Goal: Task Accomplishment & Management: Use online tool/utility

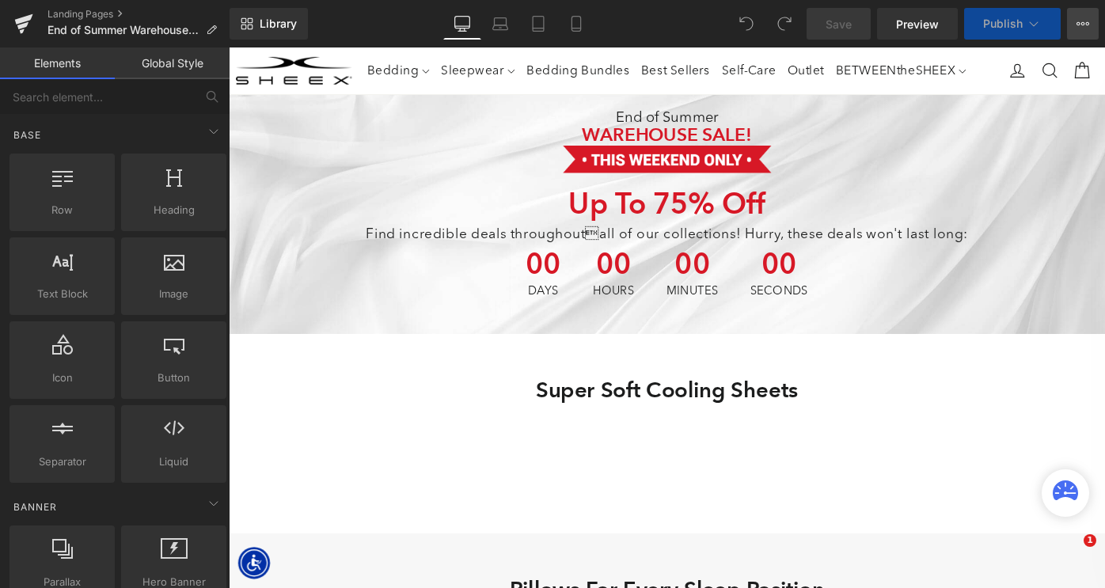
scroll to position [2836, 957]
select select "Queen"
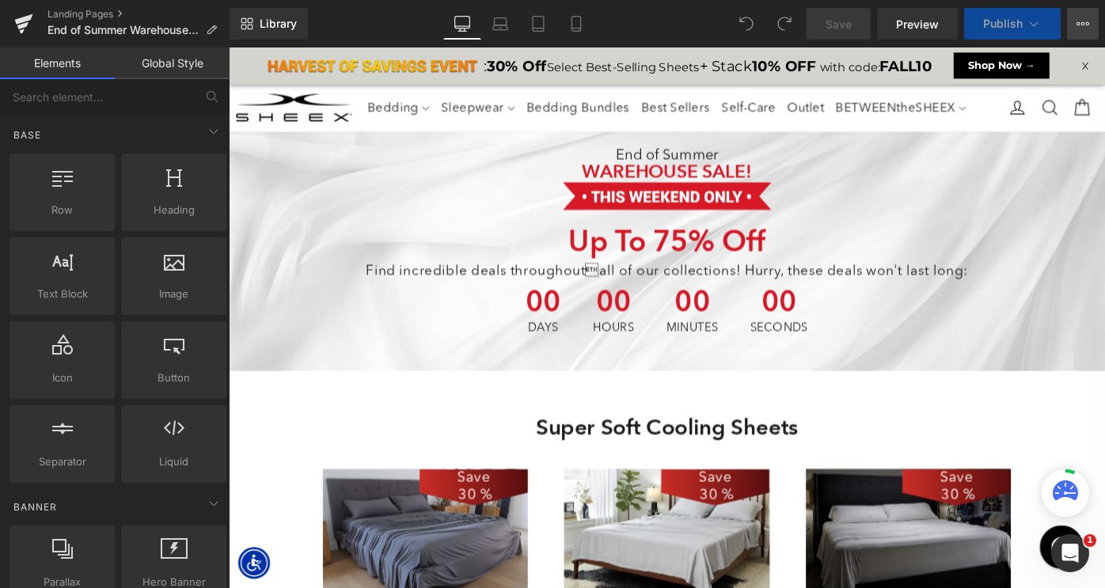
scroll to position [4168, 957]
select select "King"
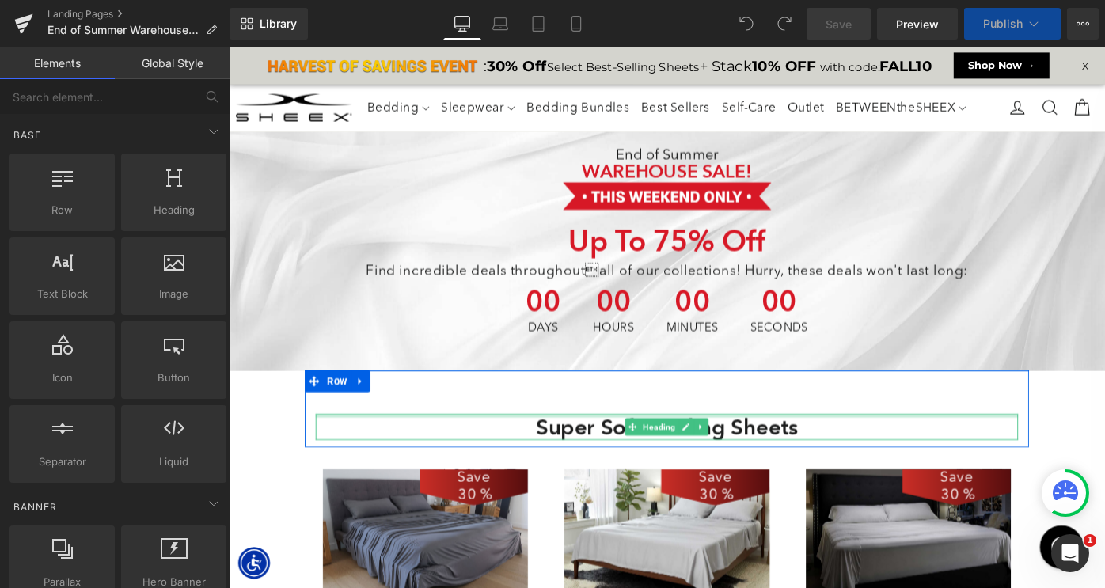
scroll to position [6174, 957]
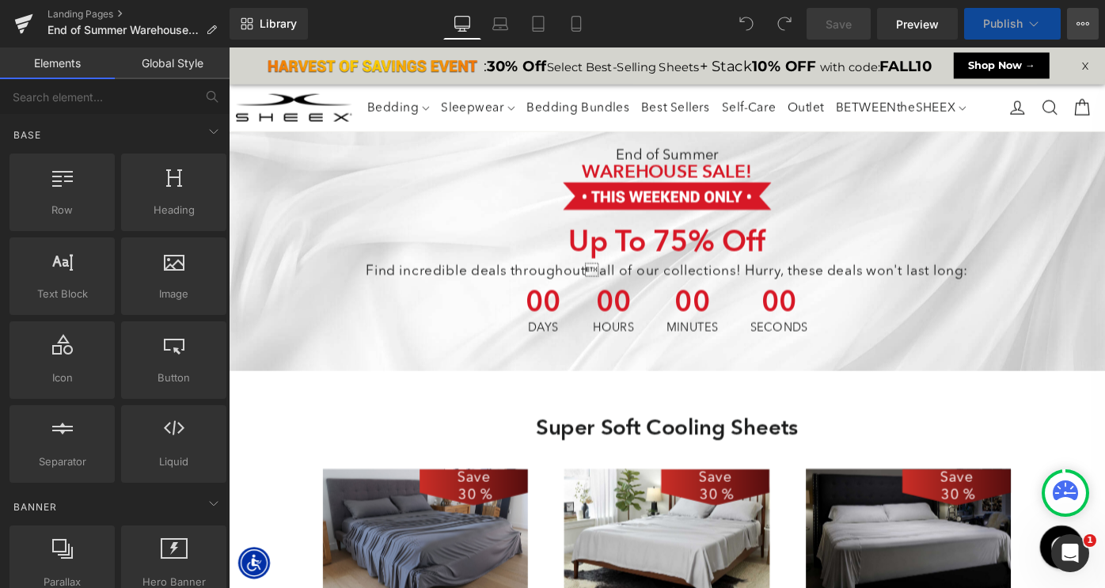
click at [1085, 25] on icon at bounding box center [1082, 23] width 13 height 13
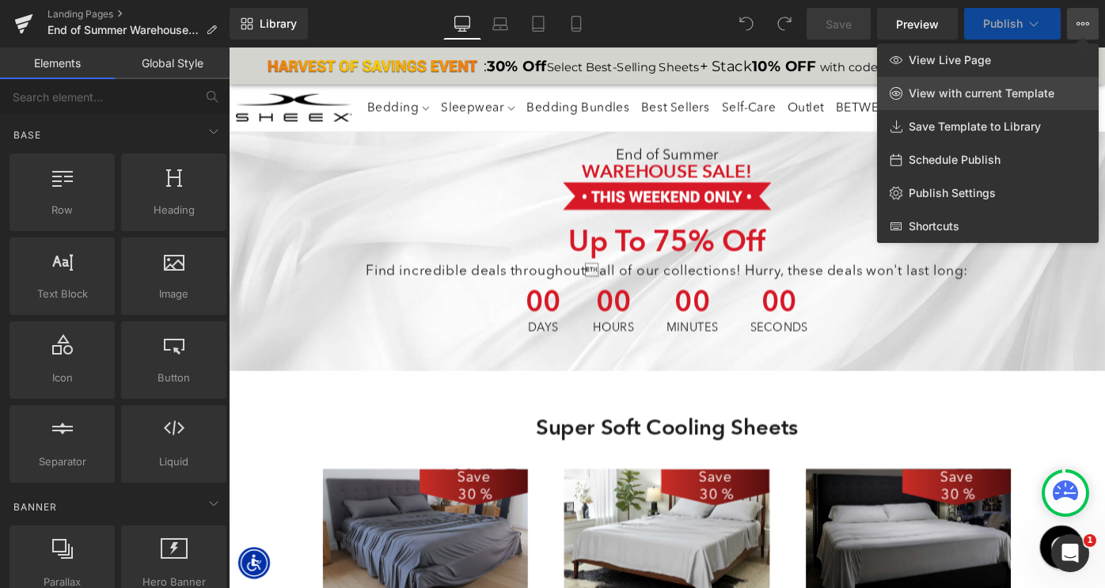
scroll to position [0, 0]
select select "XL"
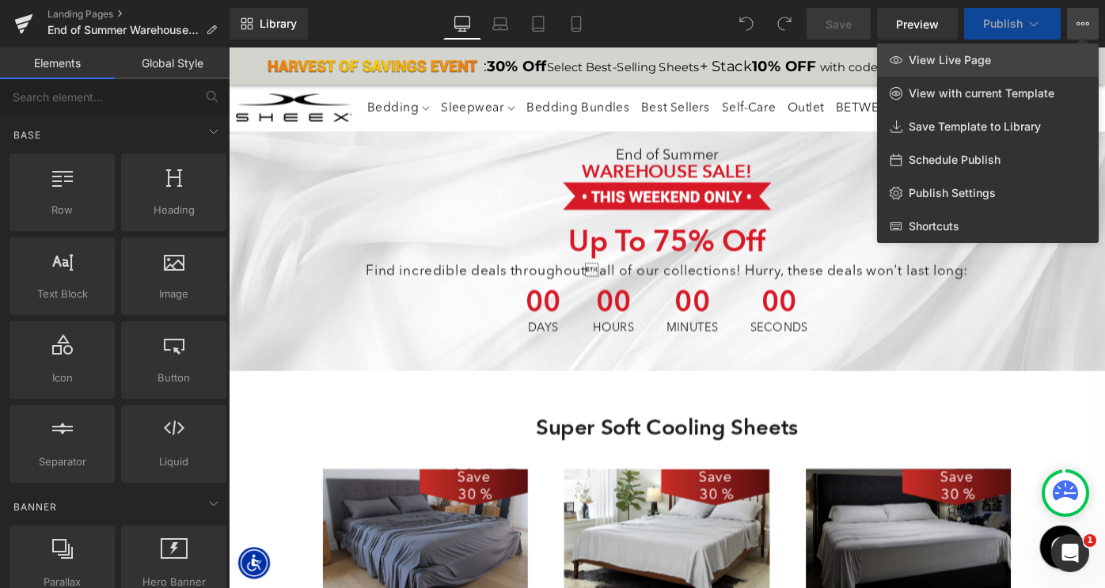
click at [1002, 62] on link "View Live Page" at bounding box center [988, 60] width 222 height 33
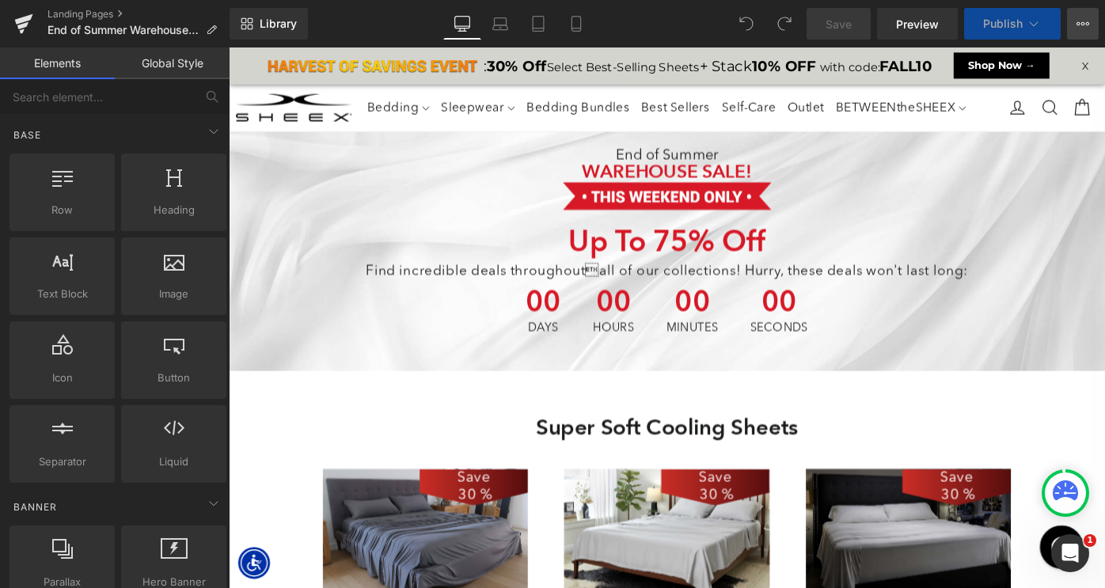
select select "M"
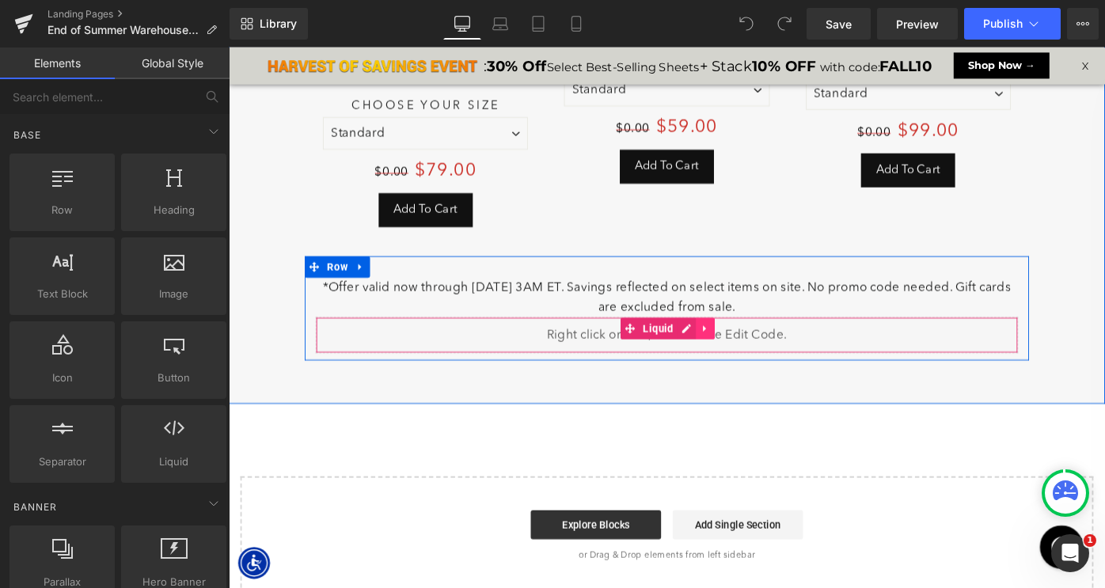
click at [745, 349] on icon at bounding box center [749, 355] width 11 height 12
click at [757, 349] on icon at bounding box center [759, 354] width 11 height 11
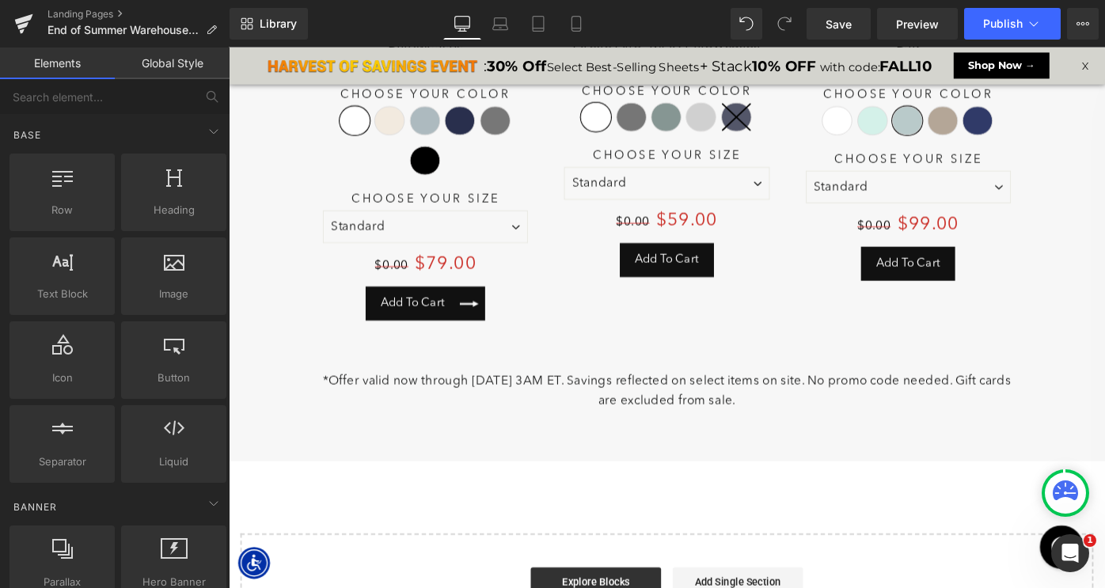
click at [437, 310] on div "Add To Cart (P) Cart Button" at bounding box center [444, 327] width 224 height 37
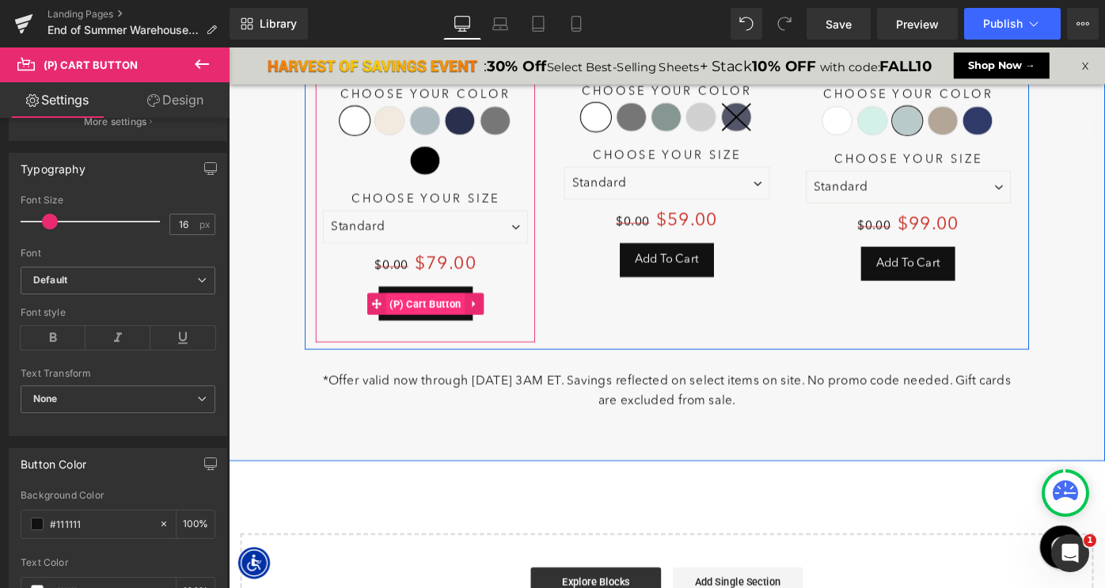
click at [442, 316] on span "(P) Cart Button" at bounding box center [443, 328] width 87 height 24
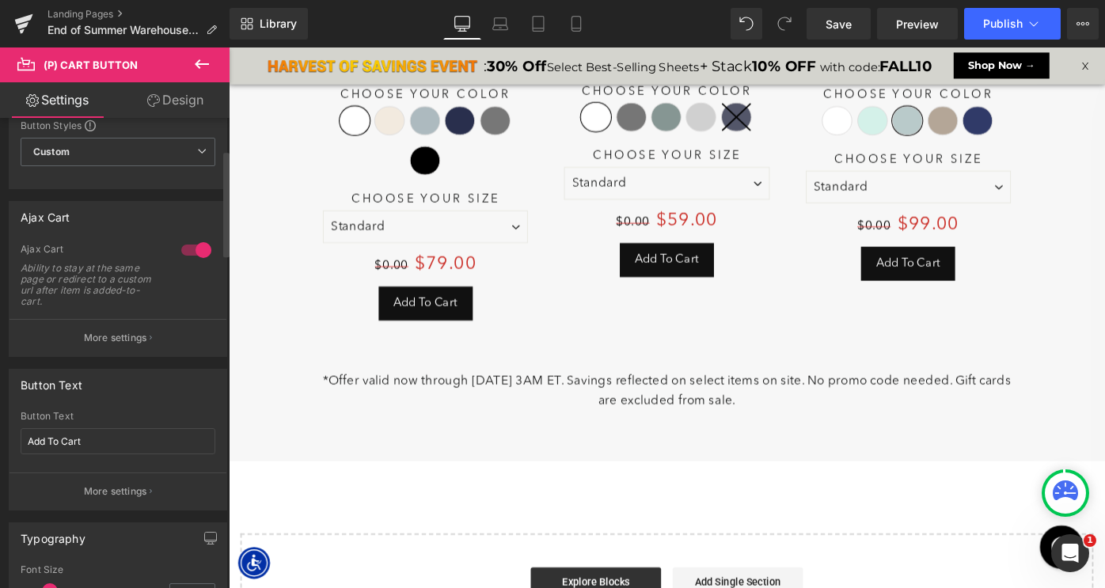
scroll to position [1622, 0]
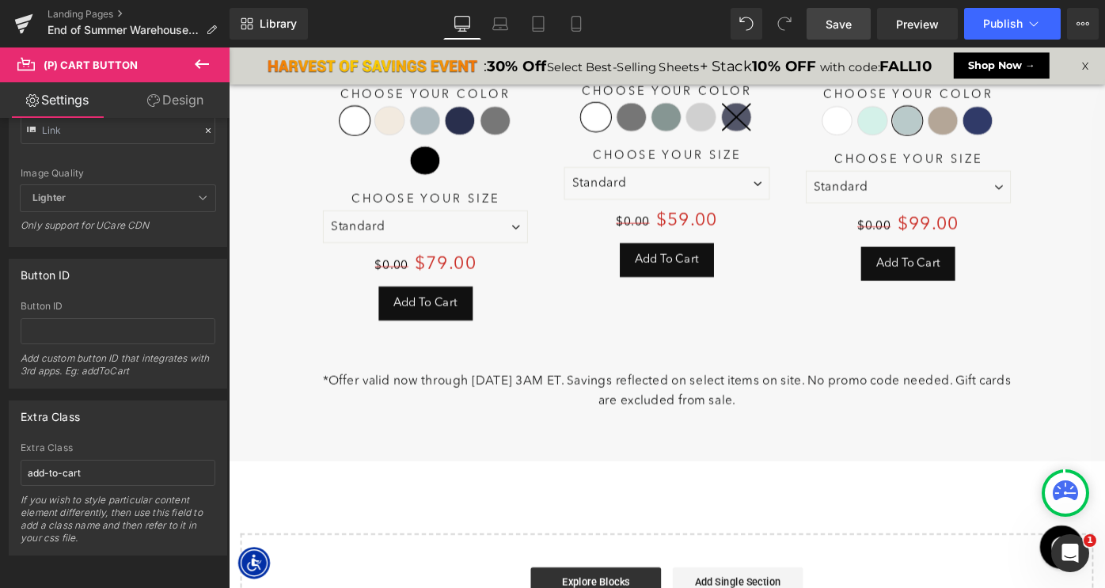
click at [834, 28] on span "Save" at bounding box center [838, 24] width 26 height 17
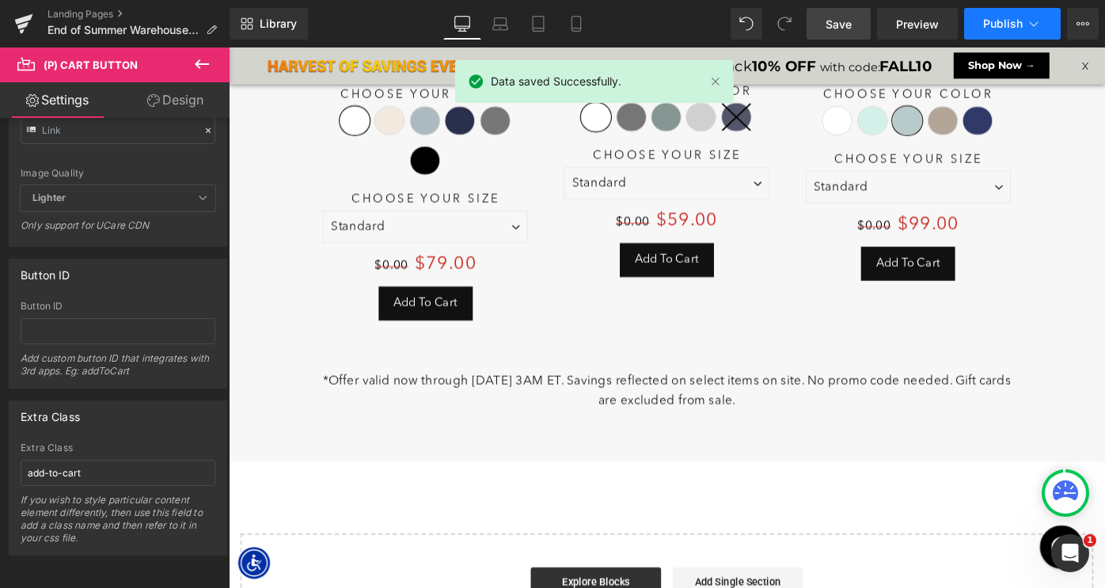
click at [988, 24] on span "Publish" at bounding box center [1003, 23] width 40 height 13
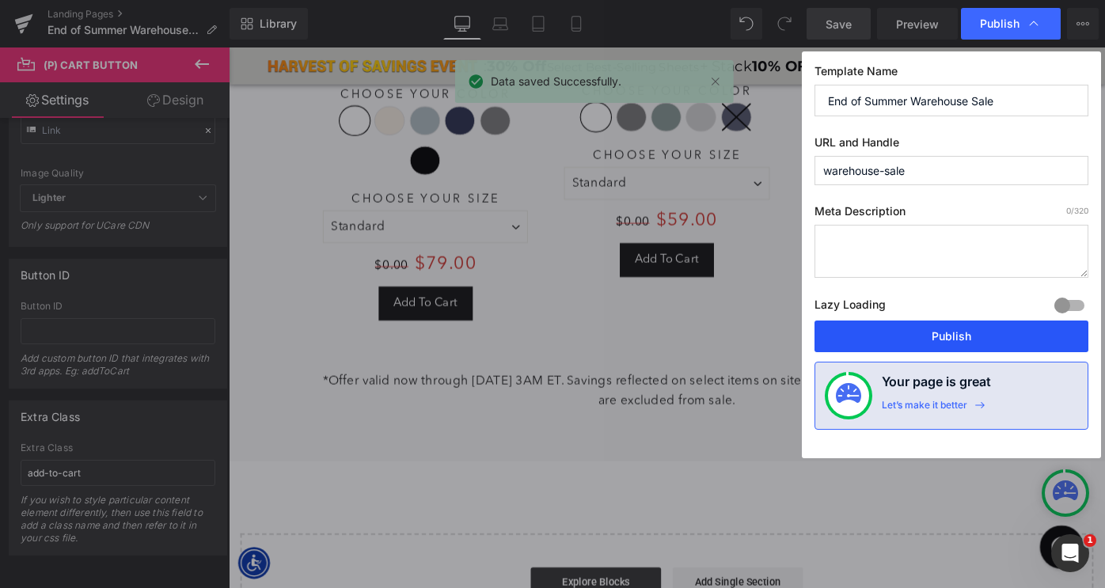
click at [877, 332] on button "Publish" at bounding box center [951, 336] width 274 height 32
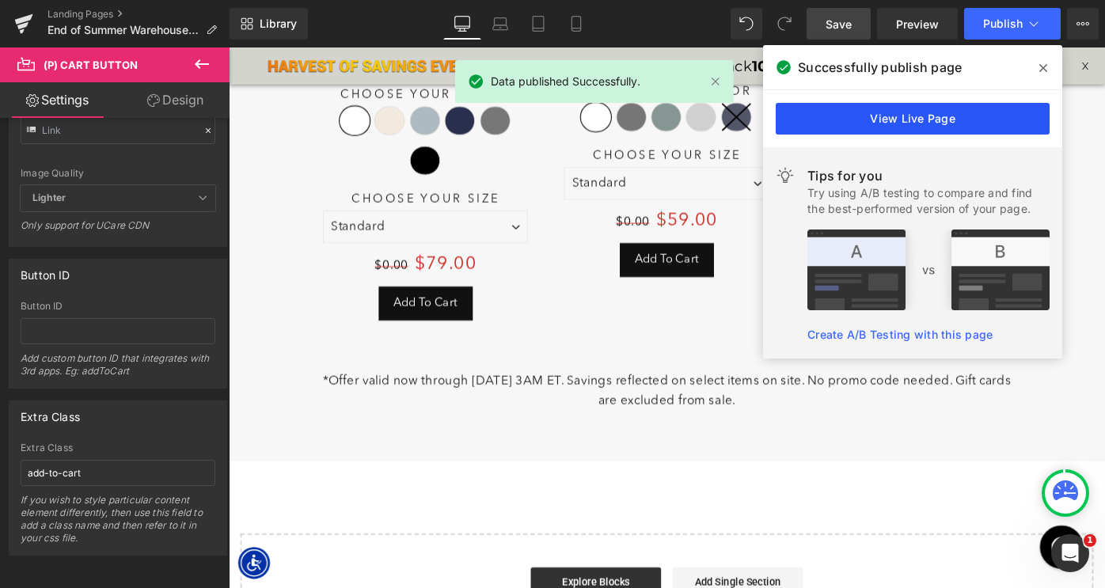
click at [833, 123] on link "View Live Page" at bounding box center [912, 119] width 274 height 32
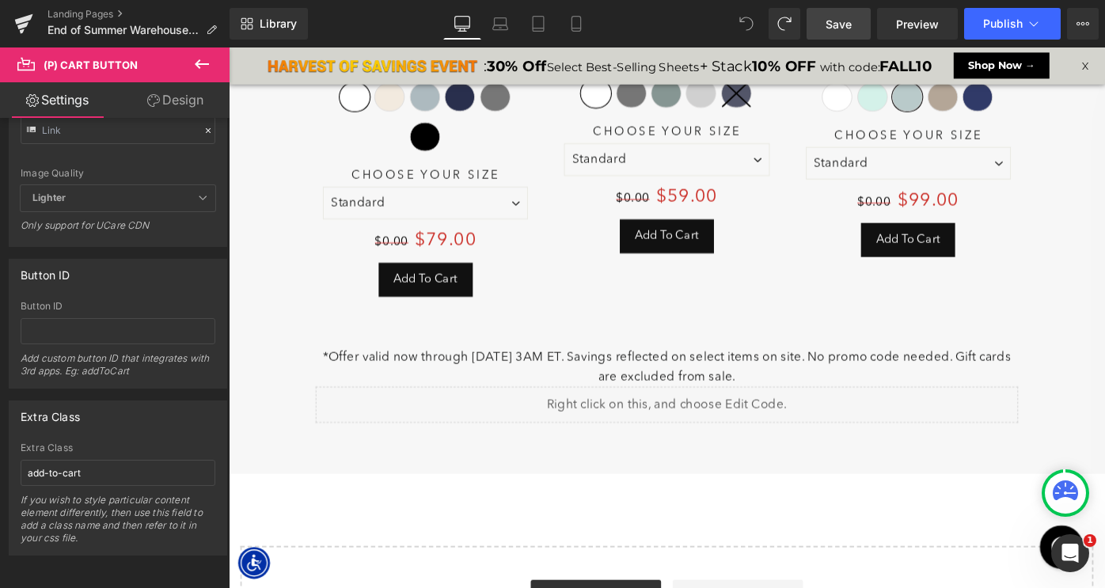
scroll to position [8019, 957]
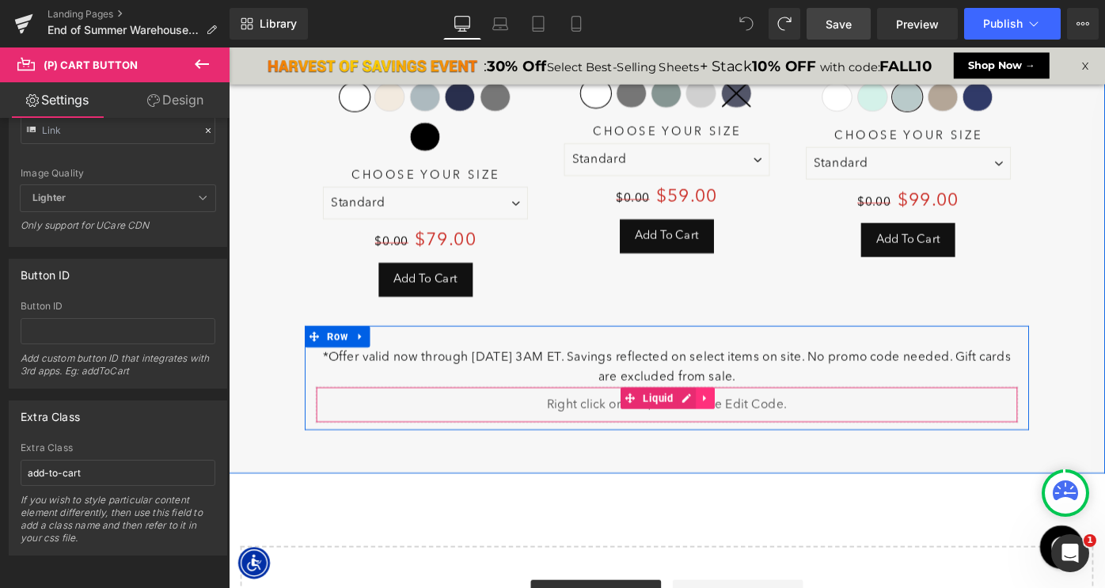
click at [745, 425] on icon at bounding box center [749, 431] width 11 height 12
click at [759, 425] on icon at bounding box center [759, 430] width 11 height 11
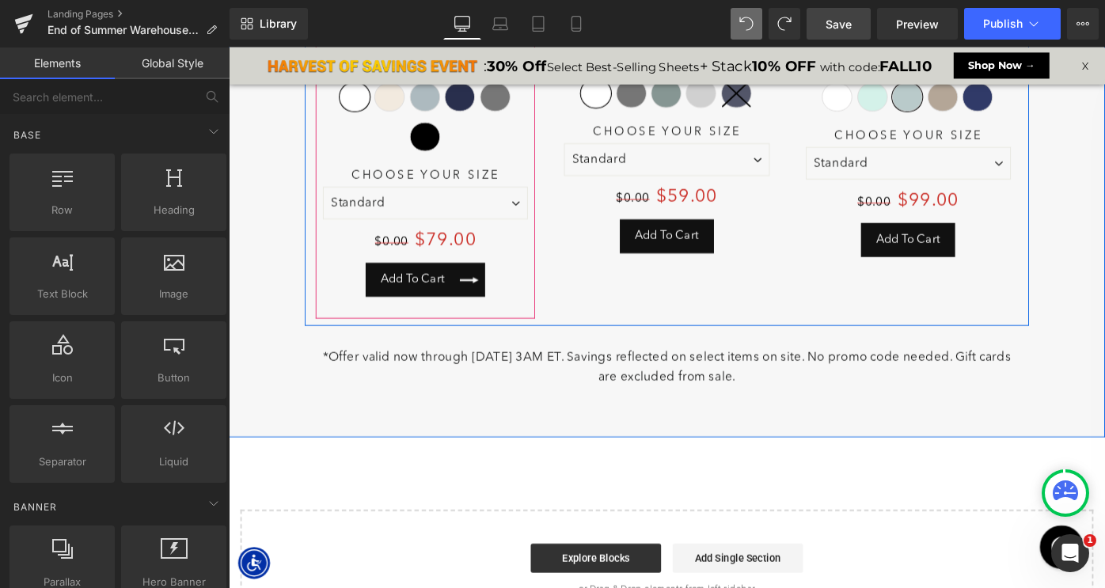
scroll to position [7979, 957]
click at [437, 290] on span "(P) Cart Button" at bounding box center [443, 302] width 87 height 24
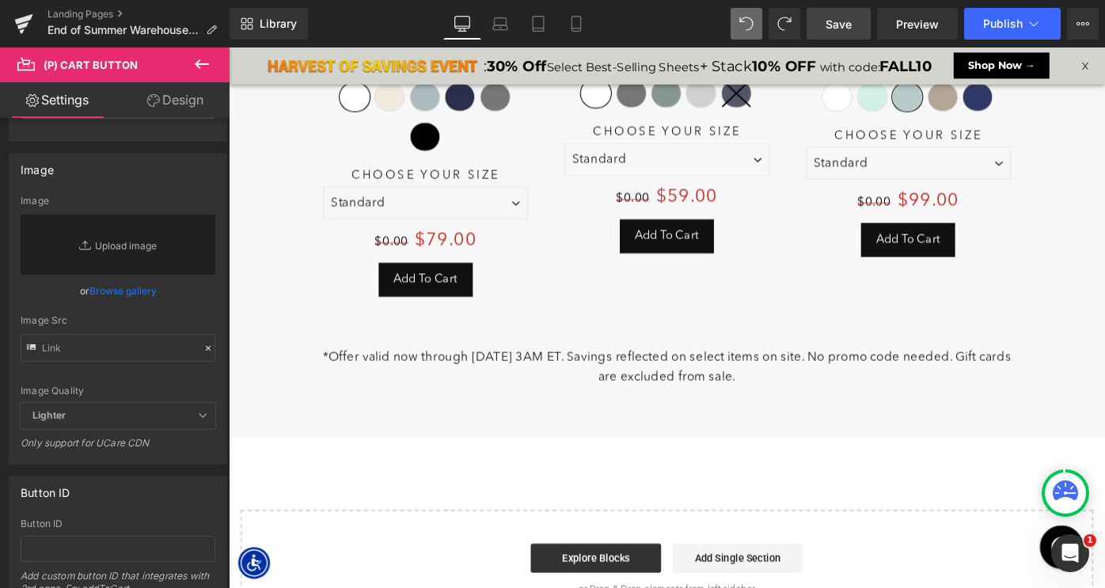
scroll to position [1615, 0]
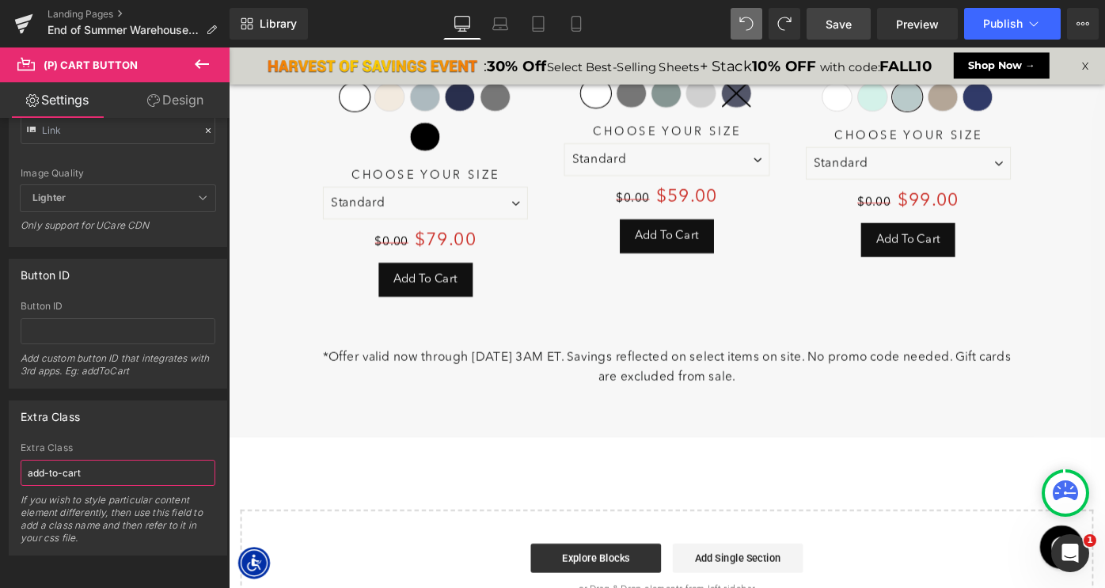
click at [95, 472] on input "add-to-cart" at bounding box center [118, 473] width 195 height 26
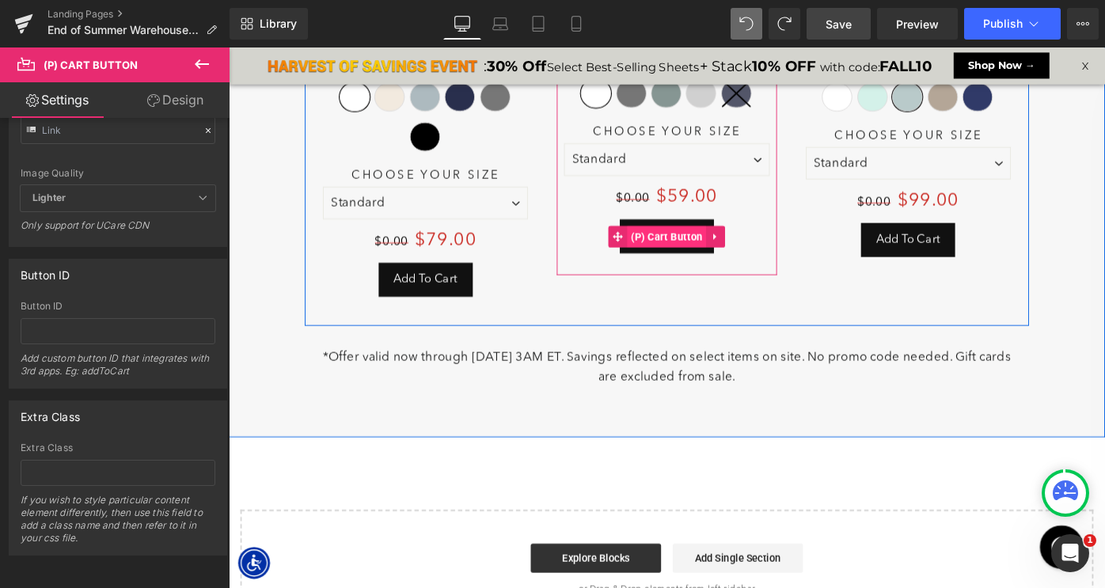
click at [689, 247] on span "(P) Cart Button" at bounding box center [707, 254] width 87 height 24
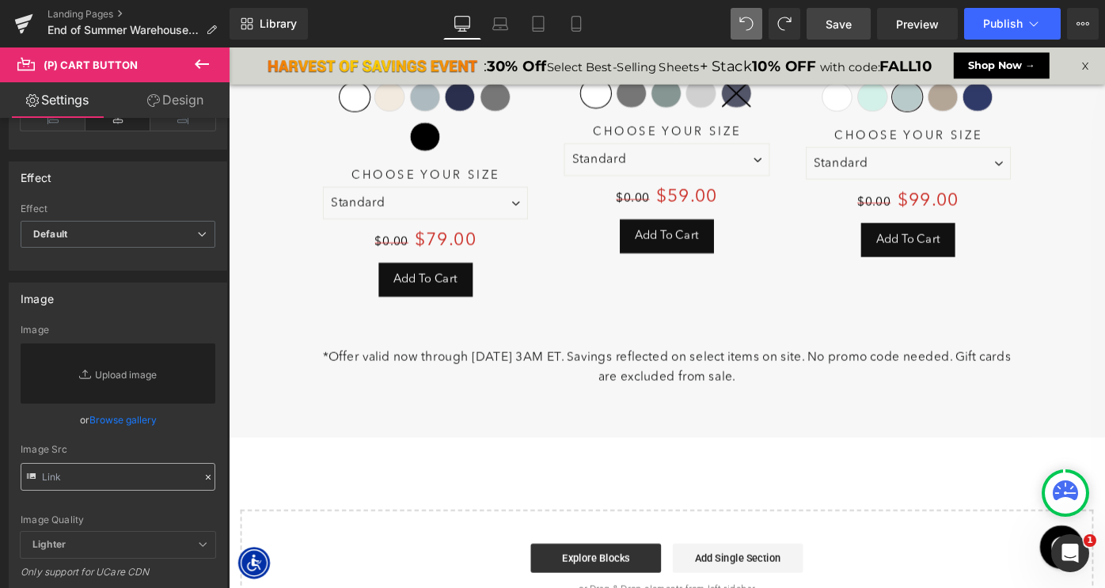
scroll to position [1622, 0]
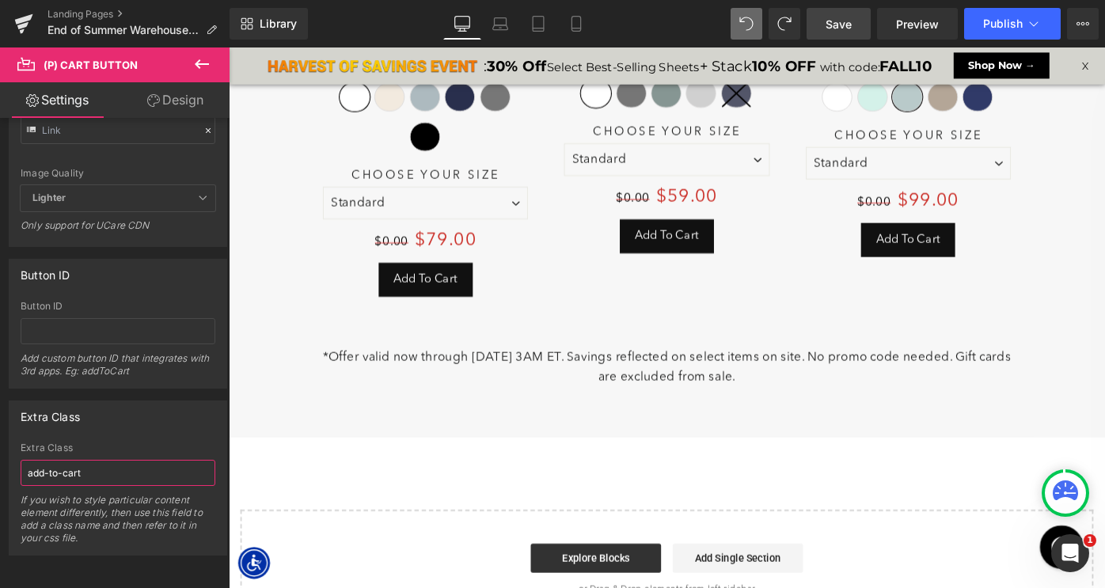
click at [92, 460] on input "add-to-cart" at bounding box center [118, 473] width 195 height 26
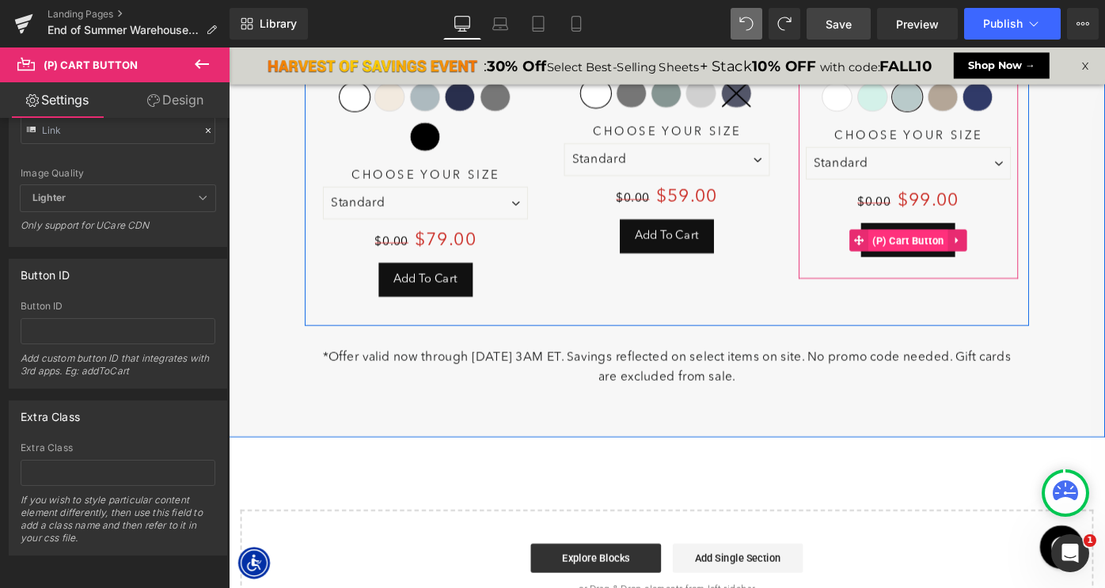
click at [962, 246] on span "(P) Cart Button" at bounding box center [971, 258] width 87 height 24
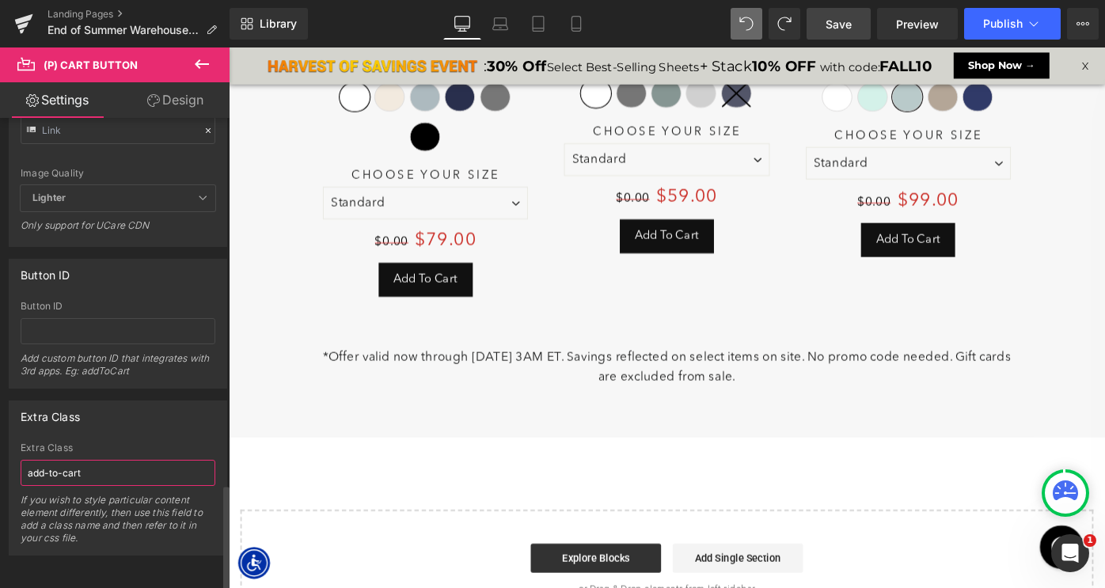
click at [100, 460] on input "add-to-cart" at bounding box center [118, 473] width 195 height 26
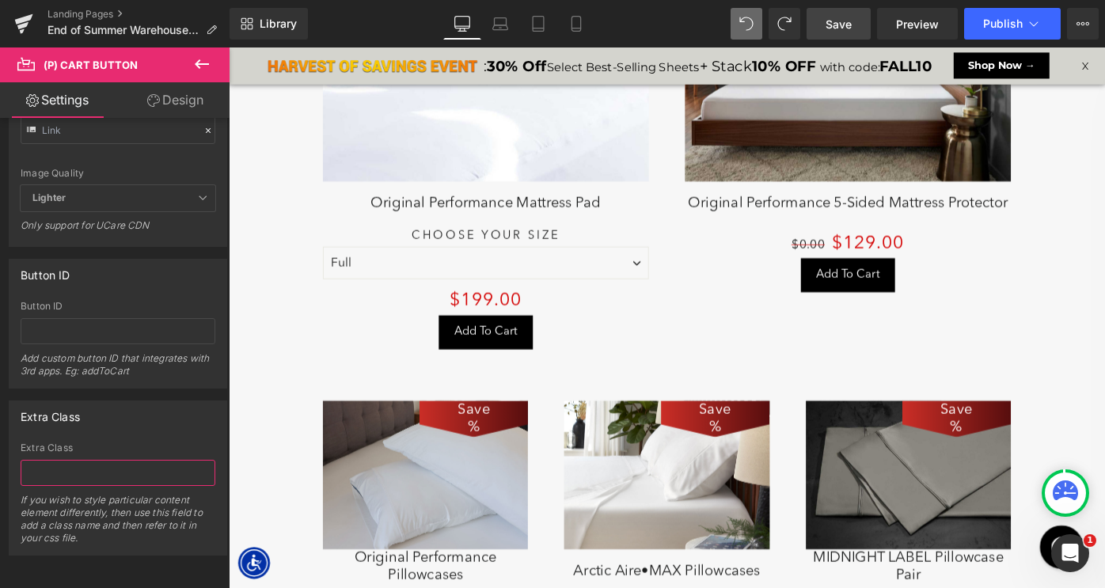
scroll to position [6209, 0]
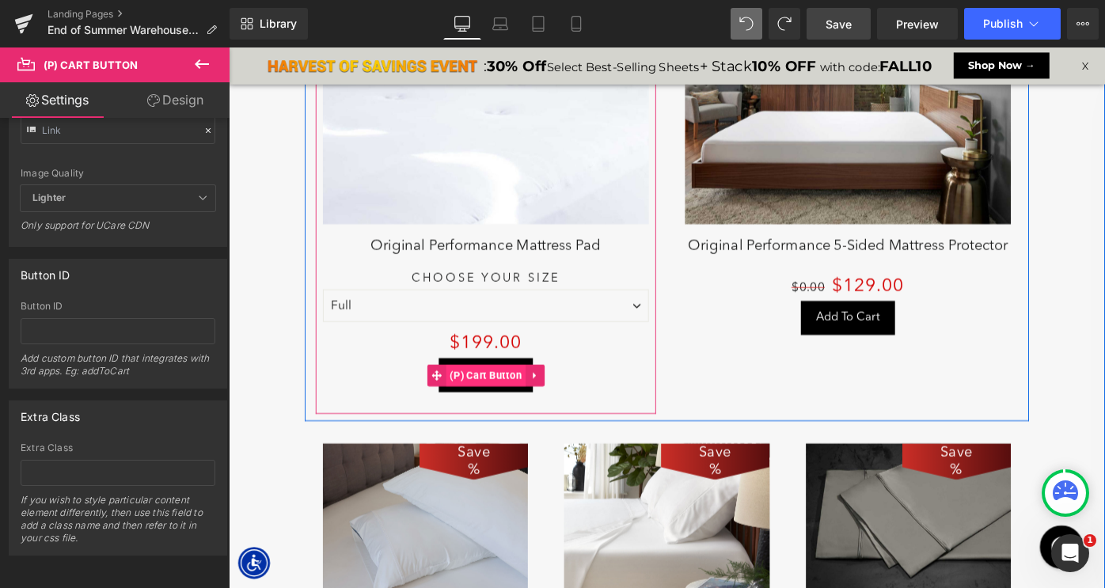
click at [502, 394] on span "(P) Cart Button" at bounding box center [509, 406] width 87 height 24
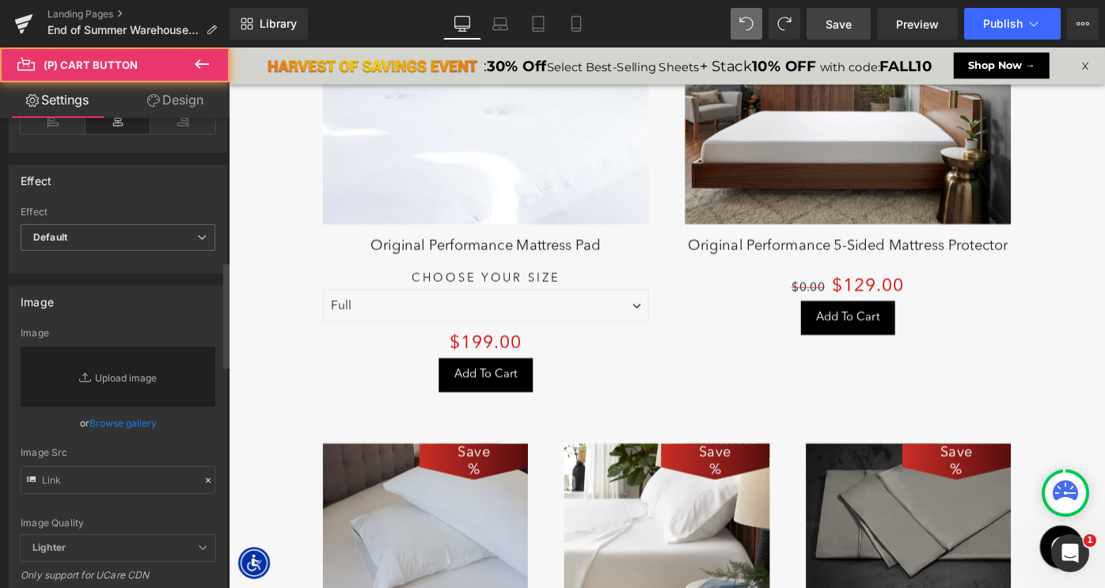
scroll to position [1622, 0]
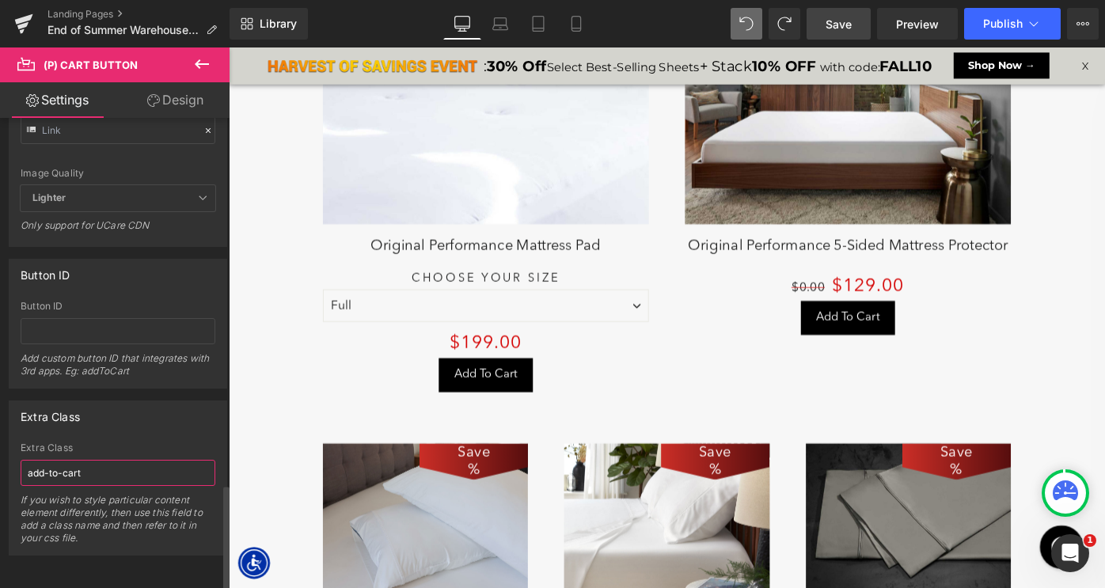
click at [92, 460] on input "add-to-cart" at bounding box center [118, 473] width 195 height 26
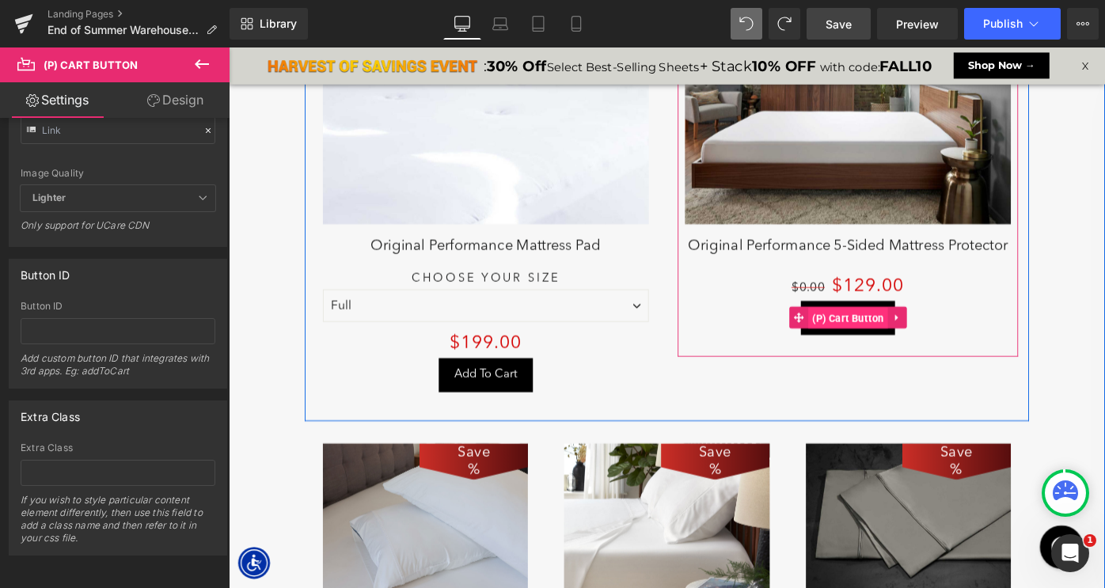
click at [906, 332] on span "(P) Cart Button" at bounding box center [905, 344] width 87 height 24
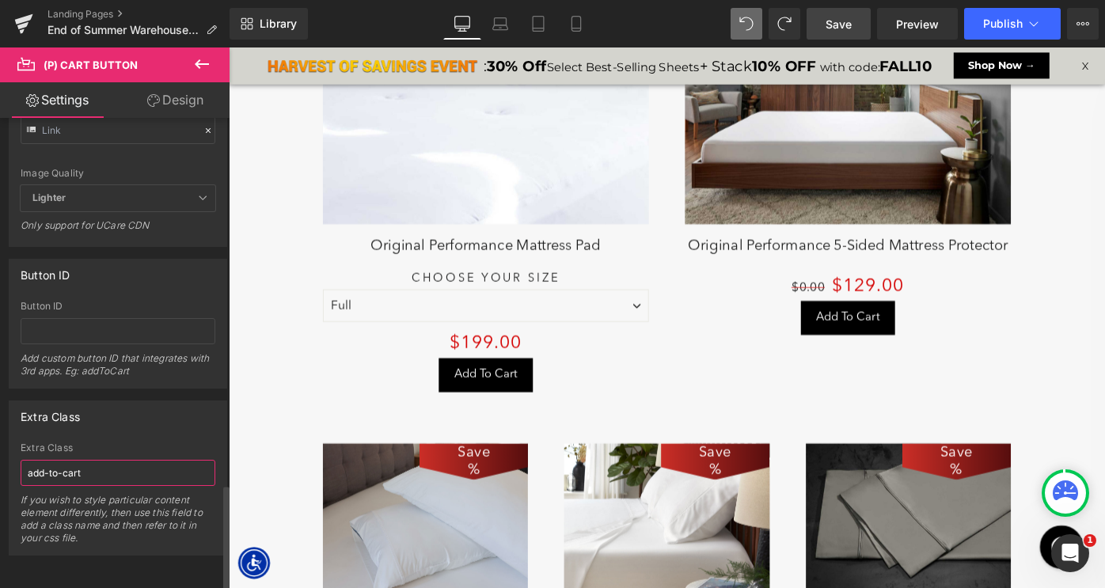
click at [93, 461] on input "add-to-cart" at bounding box center [118, 473] width 195 height 26
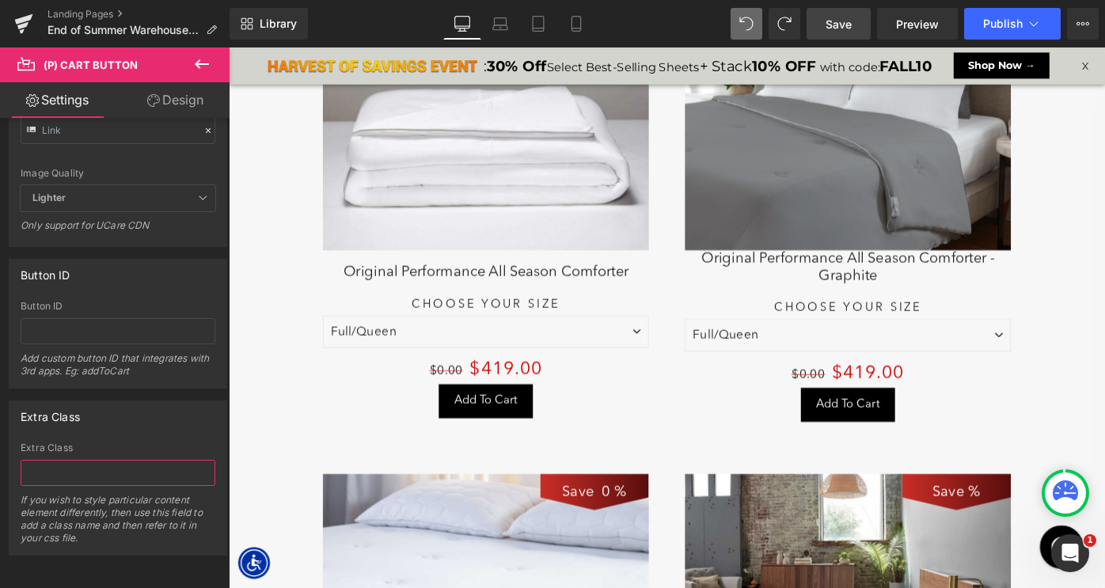
scroll to position [5656, 0]
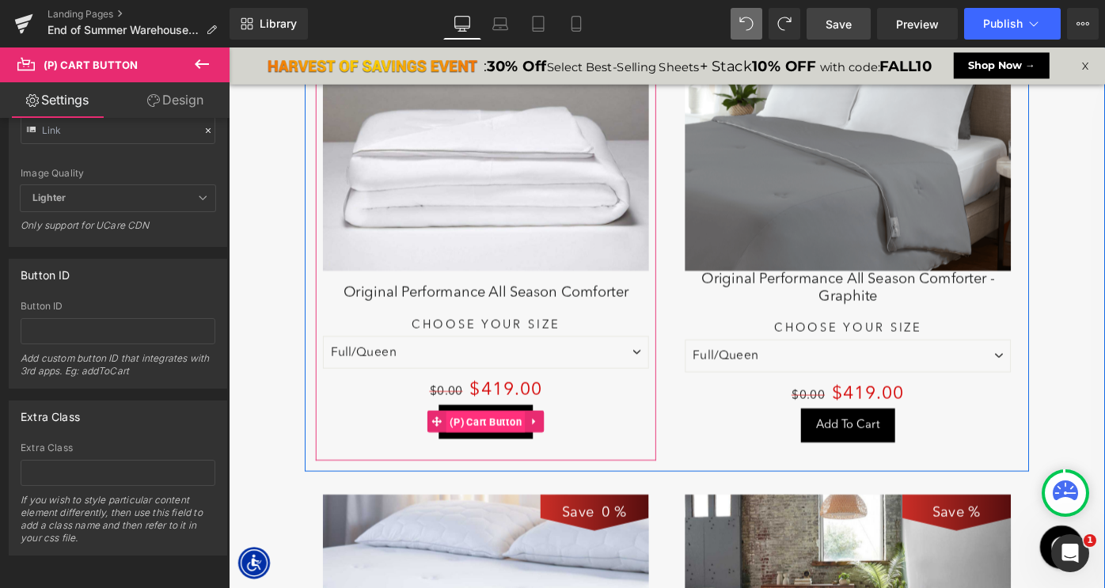
click at [499, 445] on span "(P) Cart Button" at bounding box center [509, 457] width 87 height 24
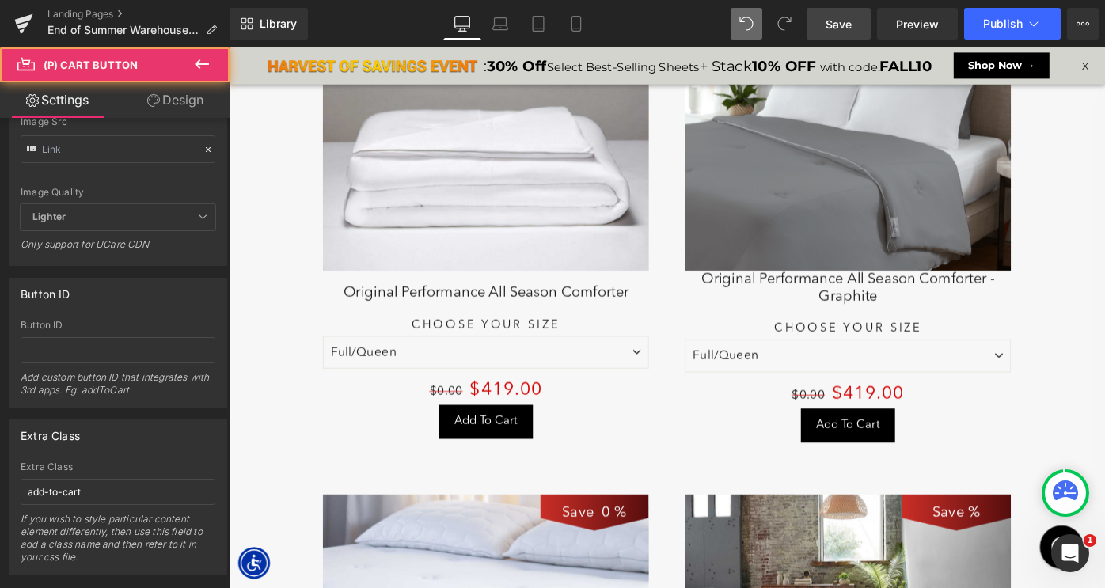
scroll to position [1622, 0]
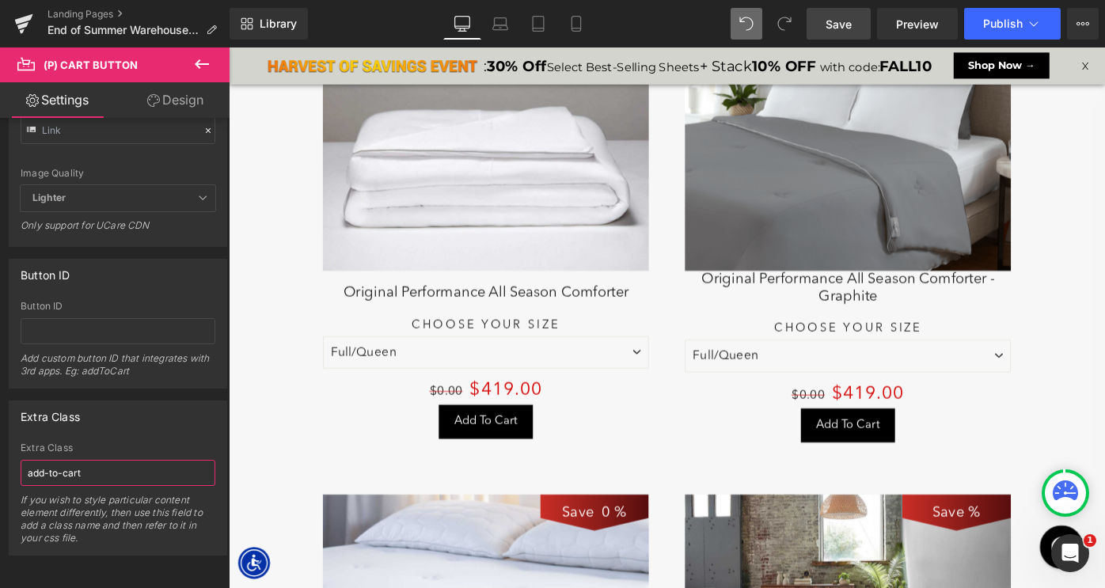
click at [97, 461] on input "add-to-cart" at bounding box center [118, 473] width 195 height 26
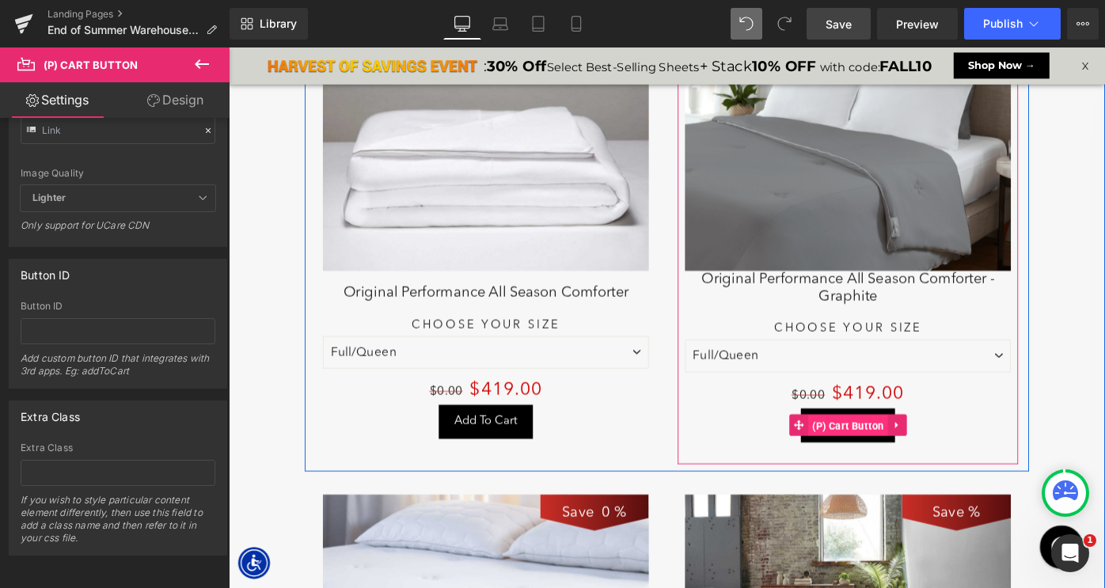
click at [907, 449] on span "(P) Cart Button" at bounding box center [905, 461] width 87 height 24
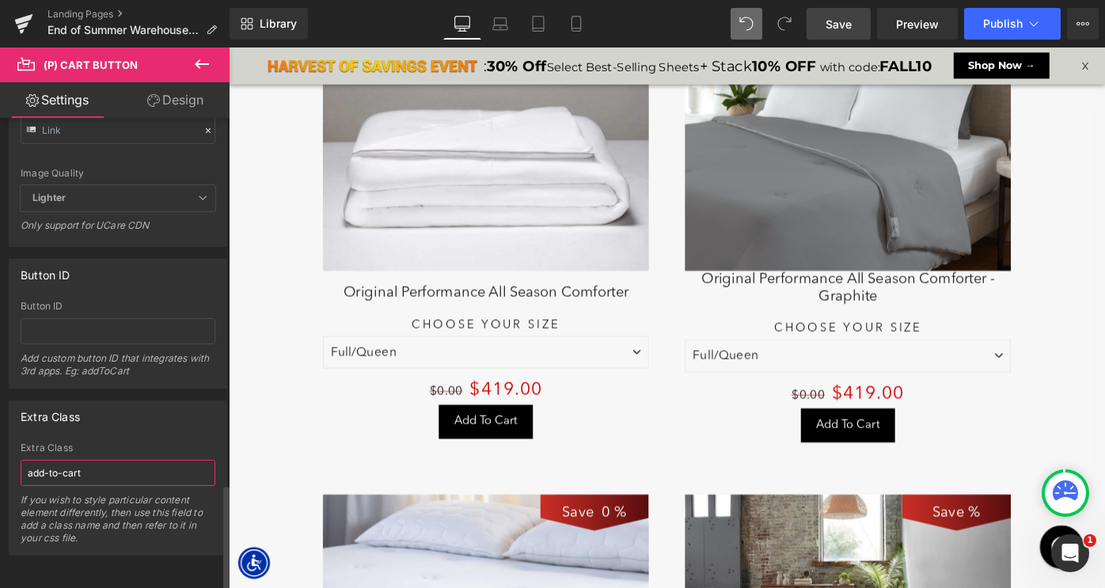
click at [91, 463] on input "add-to-cart" at bounding box center [118, 473] width 195 height 26
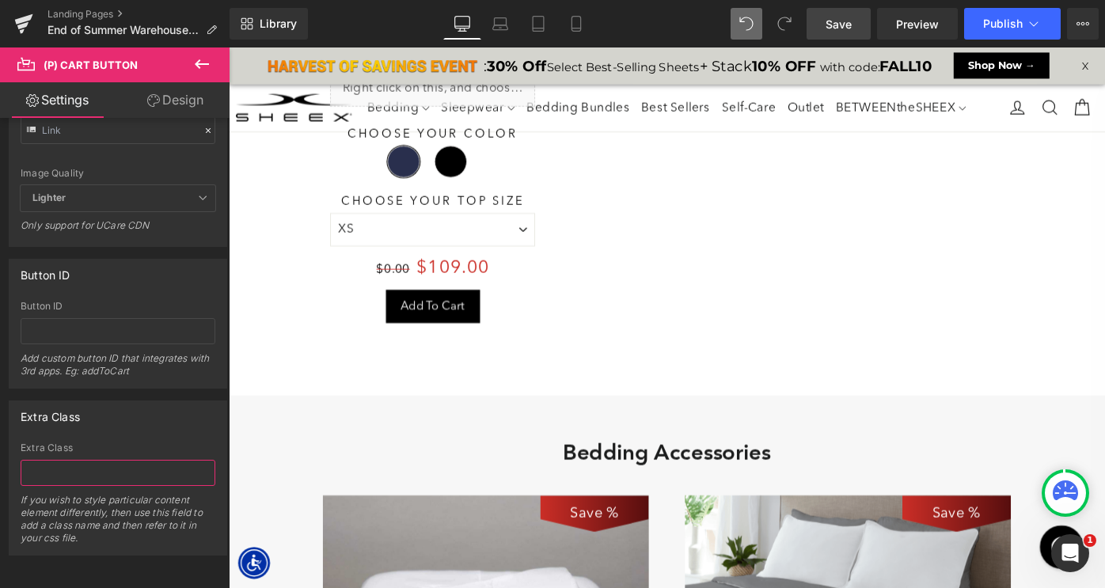
scroll to position [5143, 0]
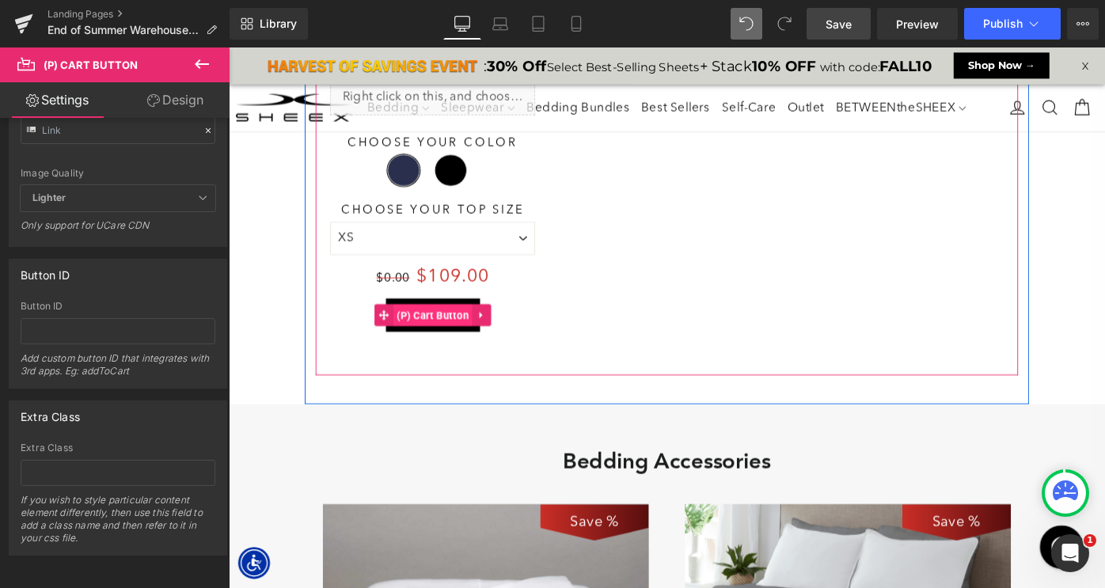
click at [449, 328] on span "(P) Cart Button" at bounding box center [451, 340] width 87 height 24
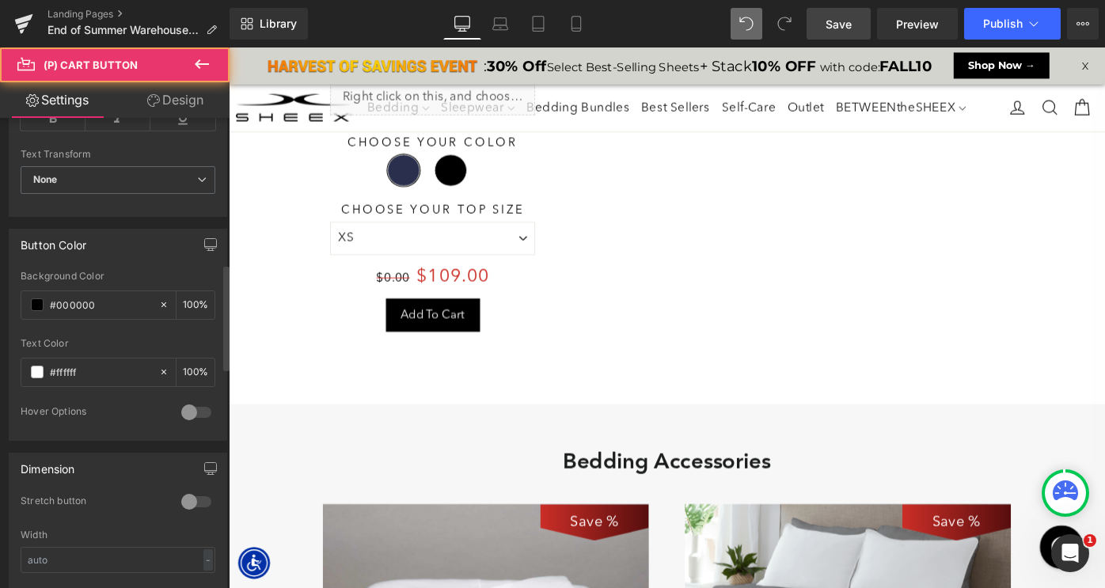
scroll to position [1622, 0]
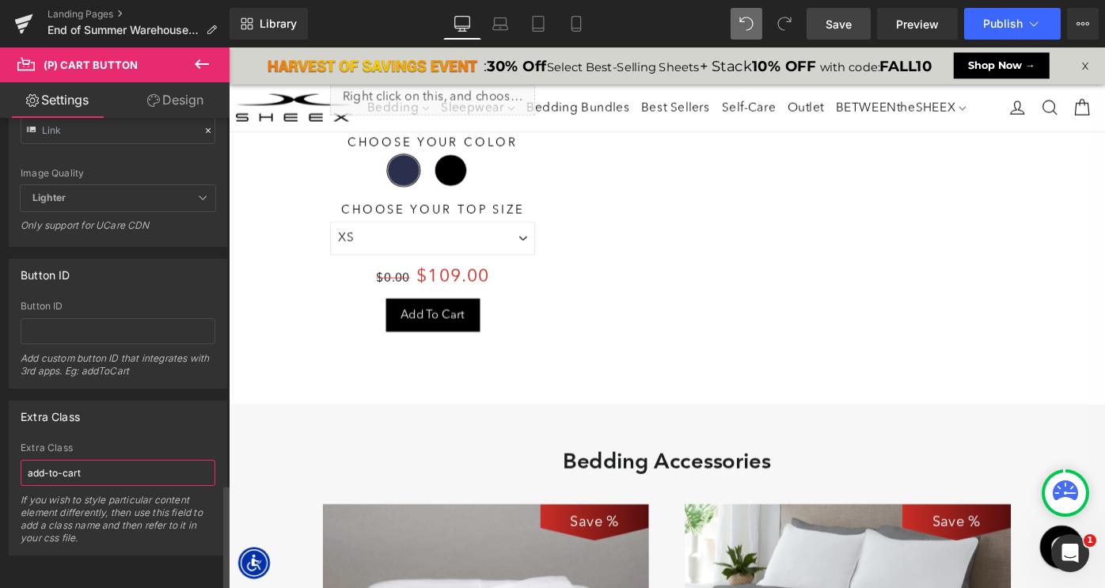
click at [100, 460] on input "add-to-cart" at bounding box center [118, 473] width 195 height 26
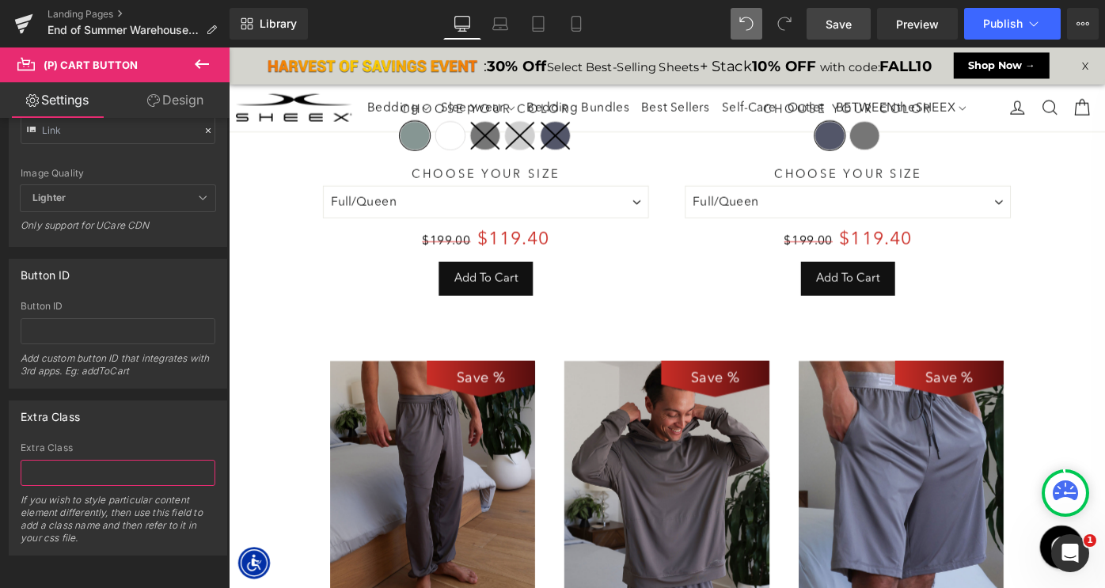
scroll to position [3082, 0]
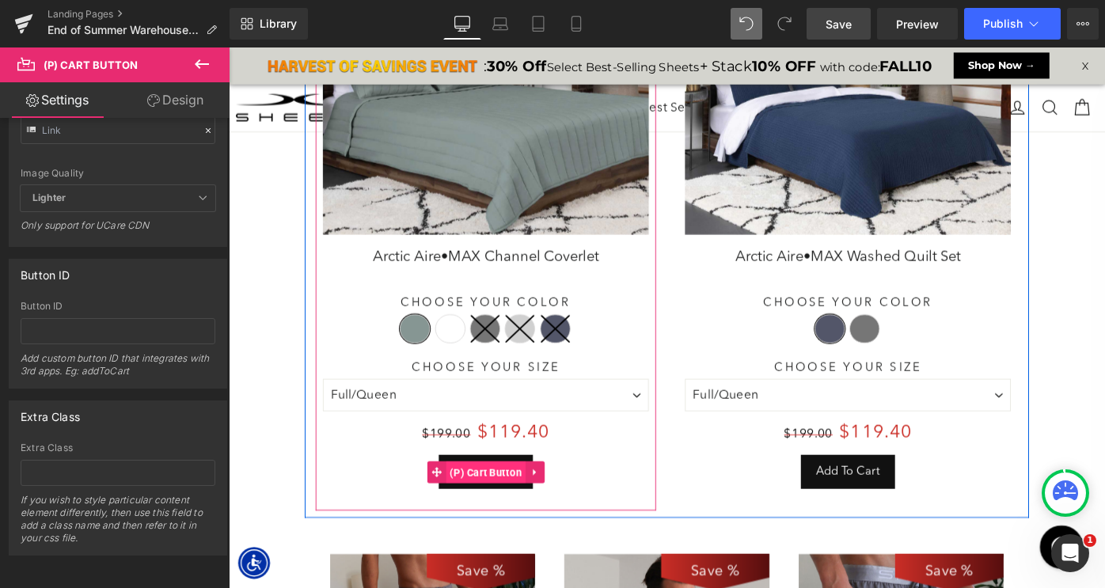
click at [499, 503] on span "(P) Cart Button" at bounding box center [509, 511] width 87 height 24
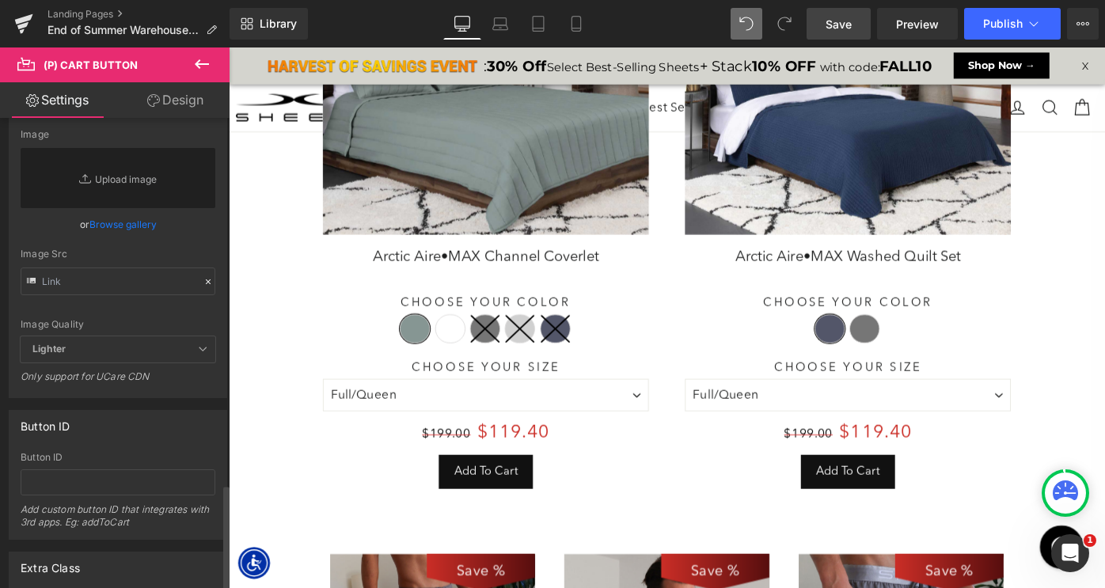
scroll to position [1622, 0]
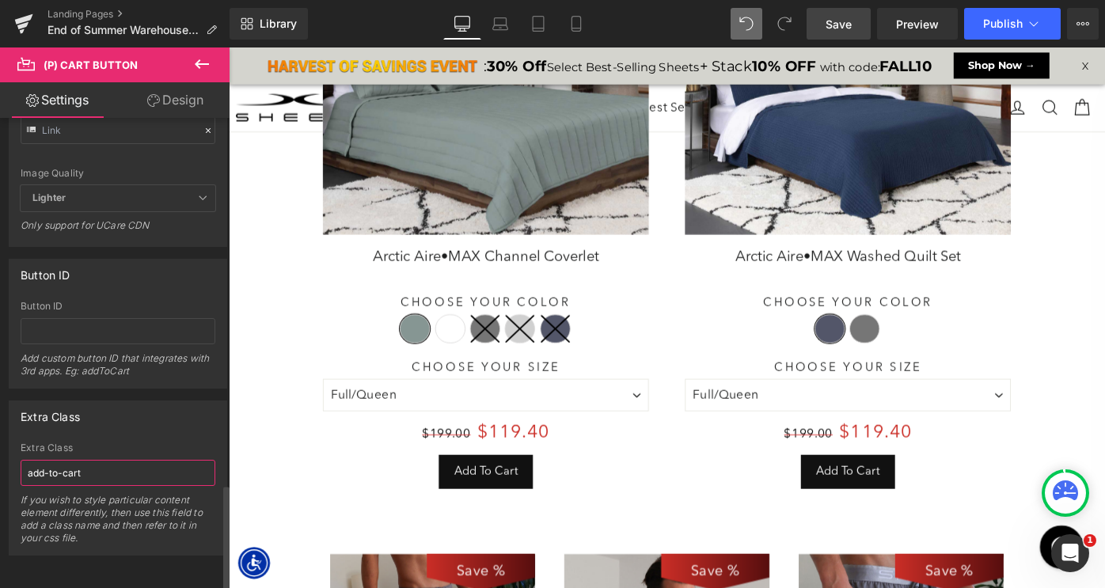
click at [110, 460] on input "add-to-cart" at bounding box center [118, 473] width 195 height 26
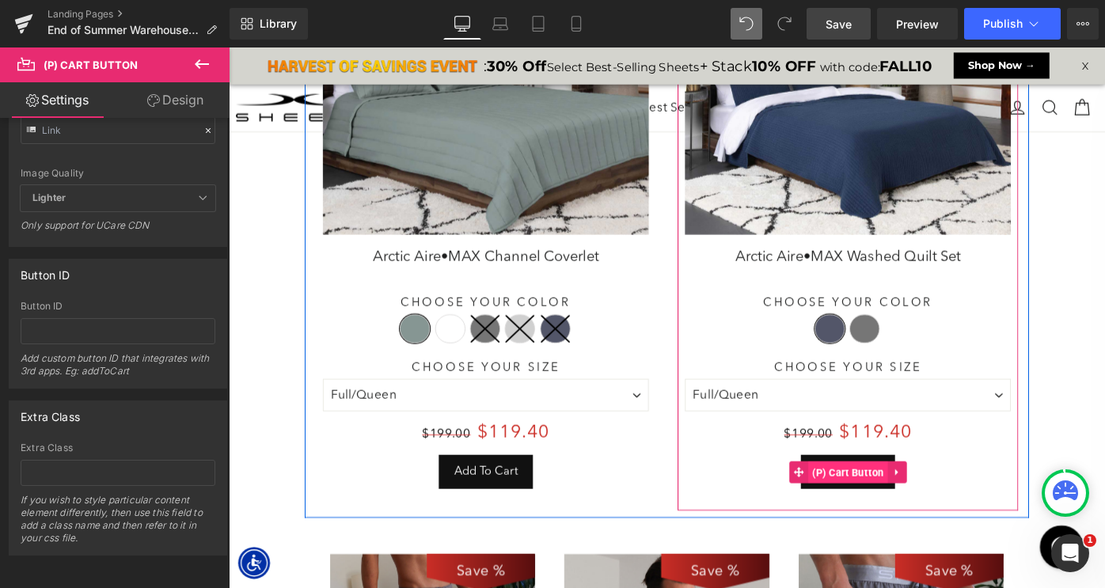
click at [900, 500] on span "(P) Cart Button" at bounding box center [905, 511] width 87 height 24
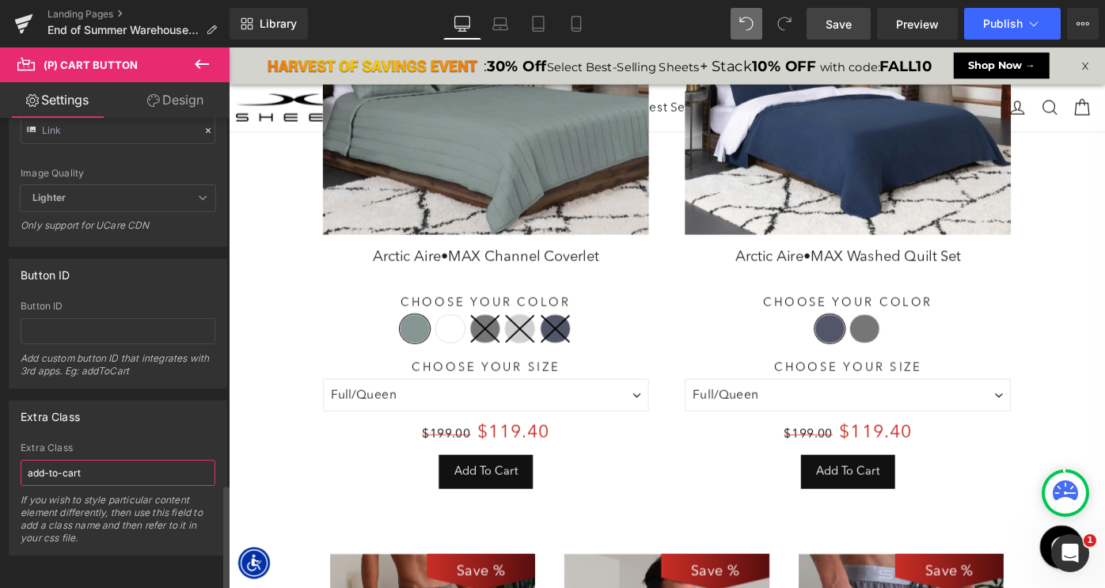
click at [76, 460] on input "add-to-cart" at bounding box center [118, 473] width 195 height 26
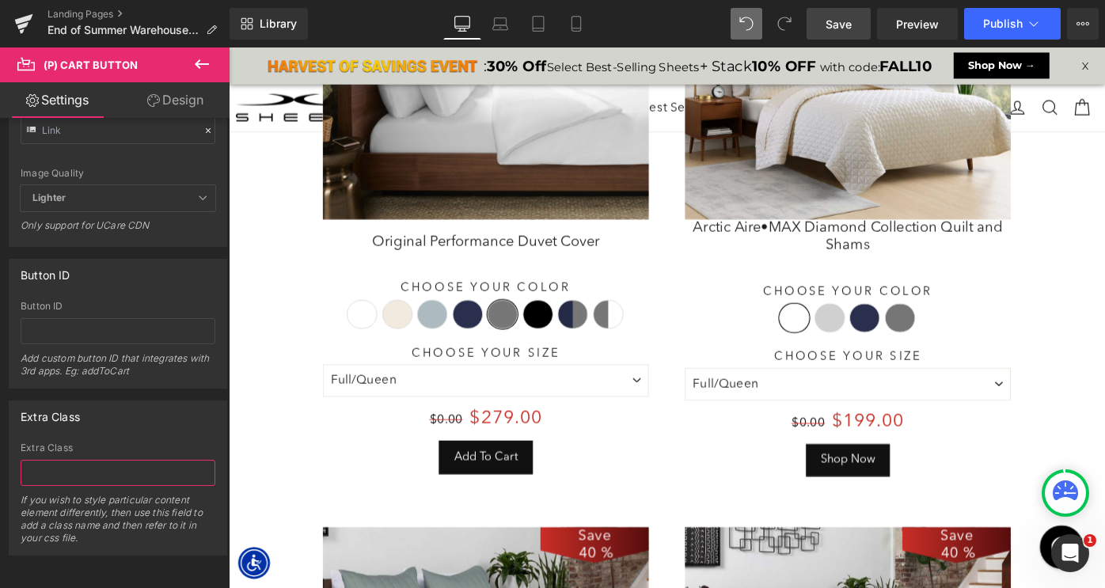
scroll to position [2487, 0]
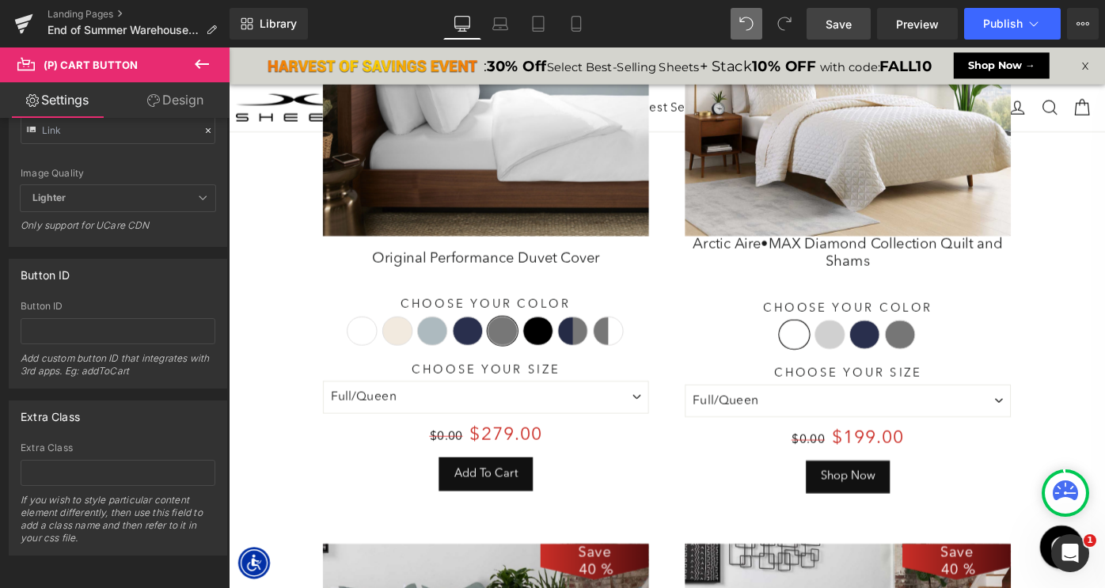
click at [503, 503] on div "Add To Cart (P) Cart Button" at bounding box center [510, 513] width 356 height 37
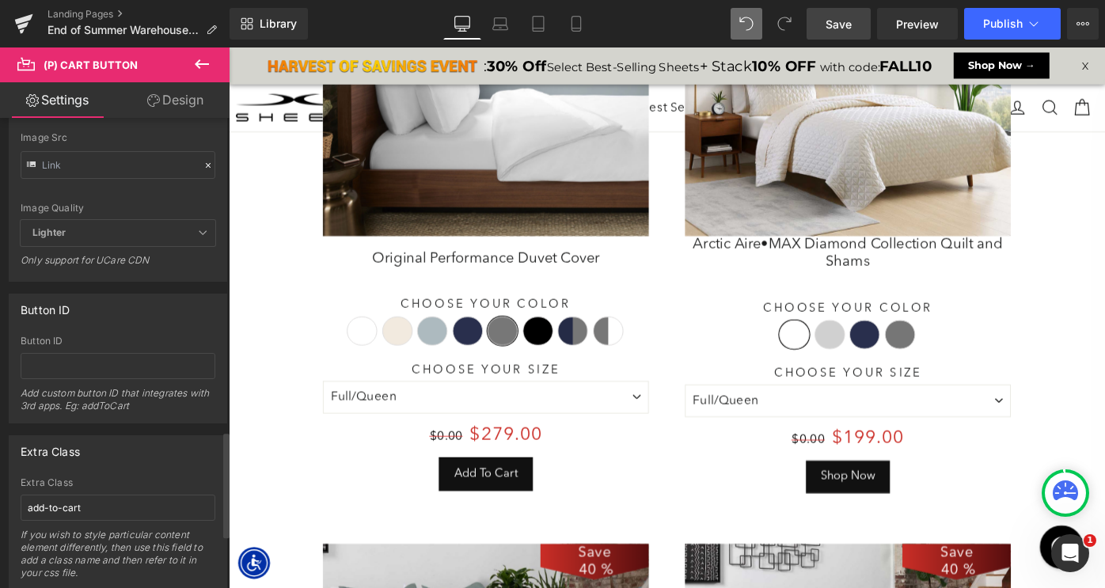
scroll to position [1622, 0]
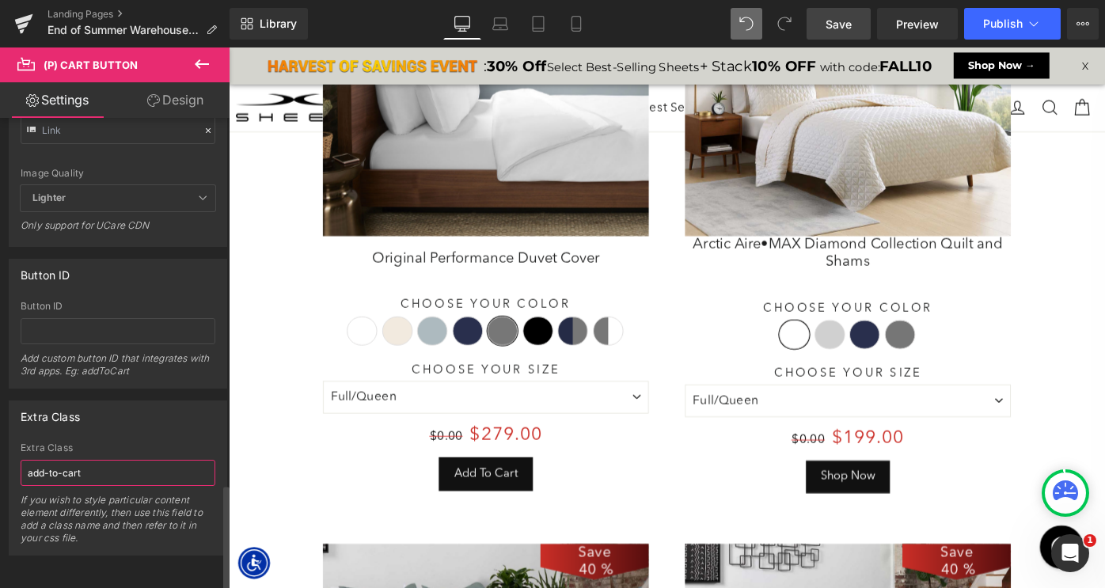
click at [103, 468] on input "add-to-cart" at bounding box center [118, 473] width 195 height 26
click at [103, 467] on input "add-to-cart" at bounding box center [118, 473] width 195 height 26
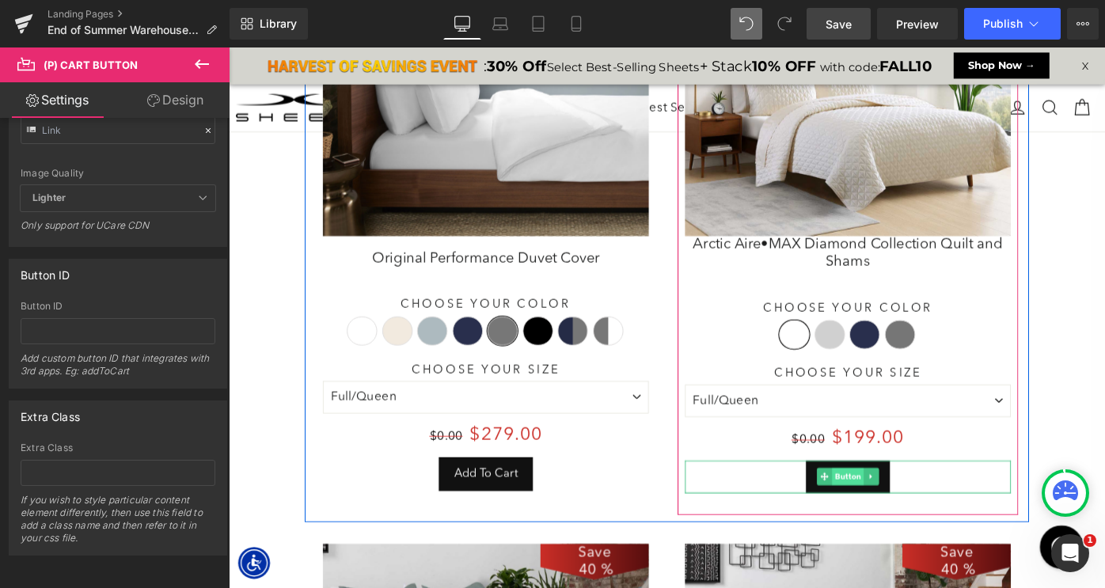
click at [900, 509] on span "Button" at bounding box center [905, 515] width 35 height 19
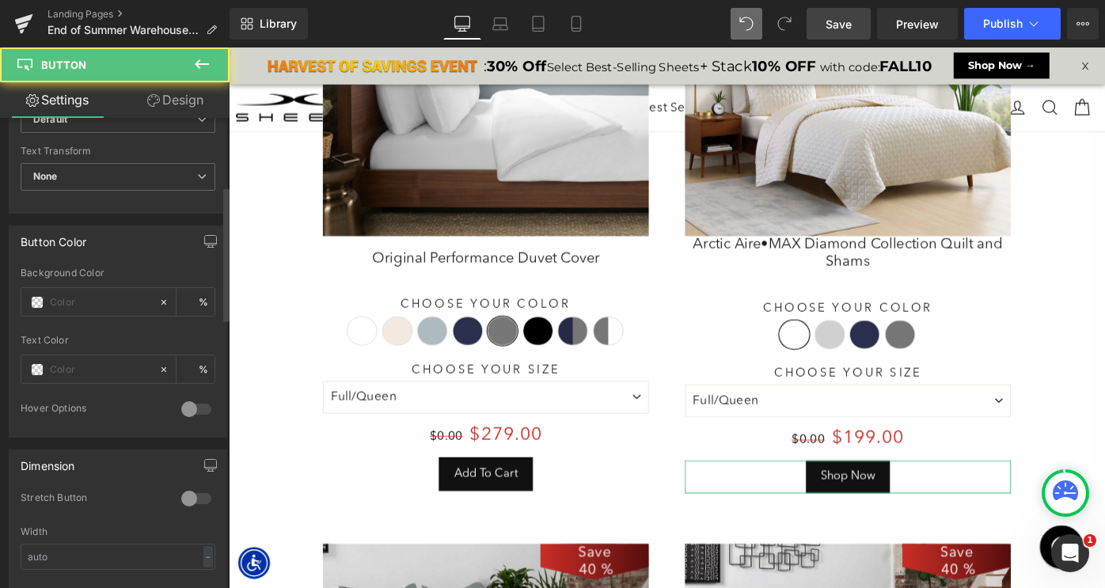
scroll to position [1183, 0]
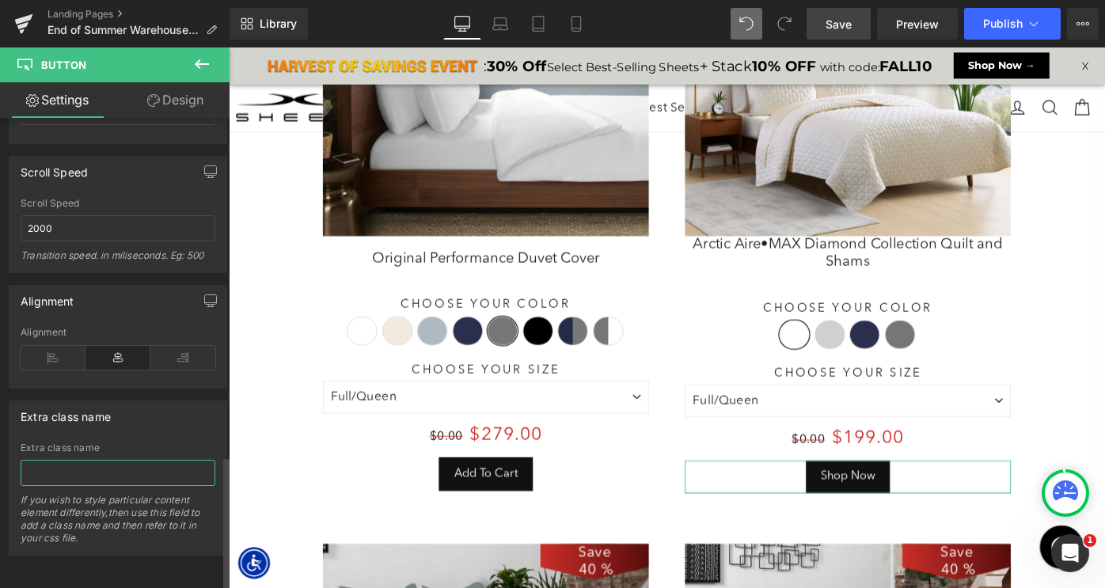
click at [72, 460] on input "text" at bounding box center [118, 473] width 195 height 26
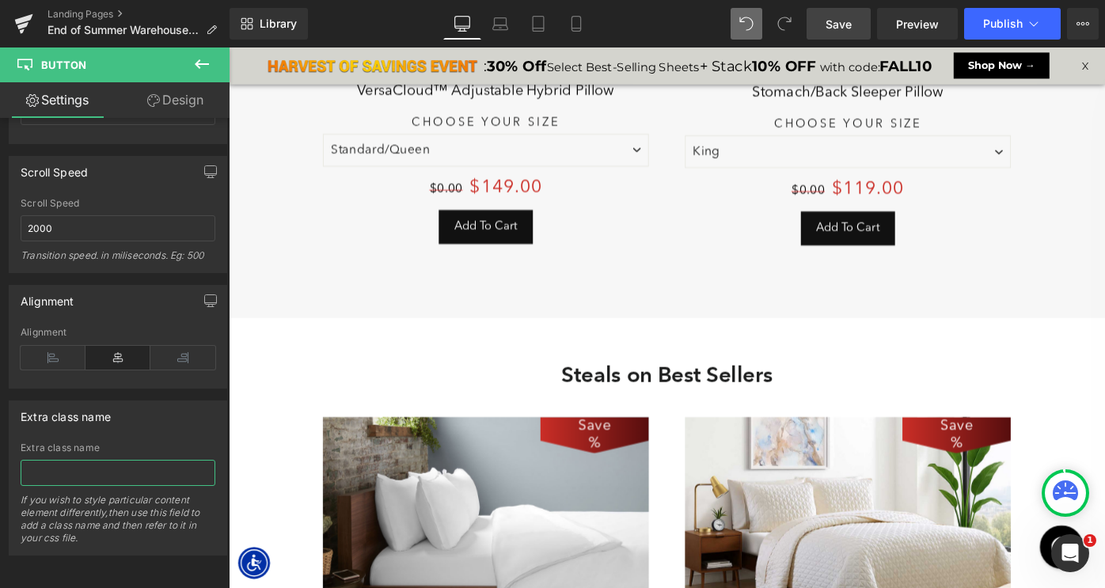
scroll to position [1970, 0]
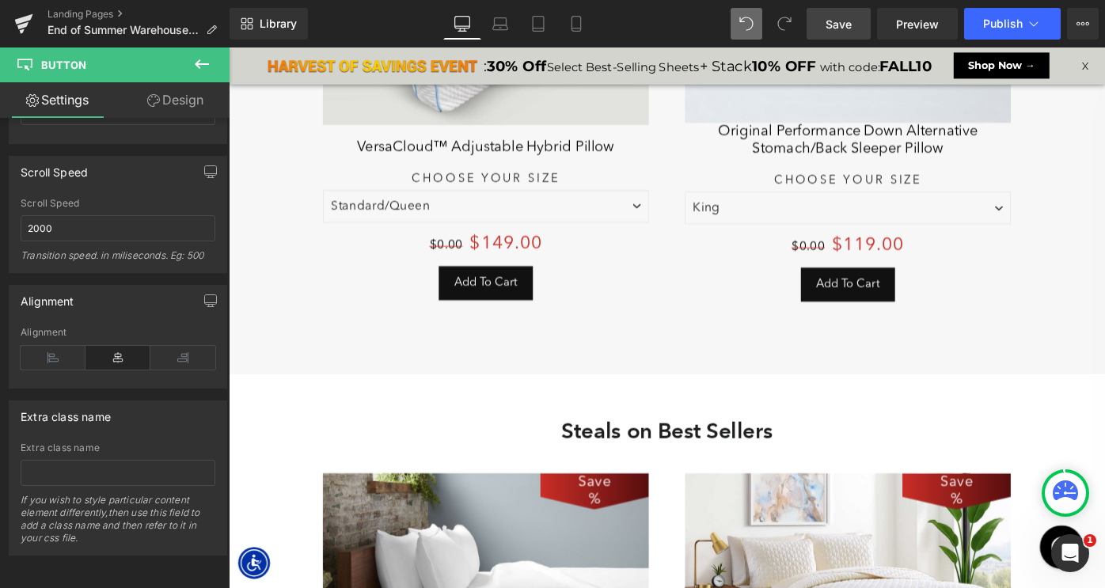
click at [495, 310] on span "(P) Cart Button" at bounding box center [510, 304] width 70 height 19
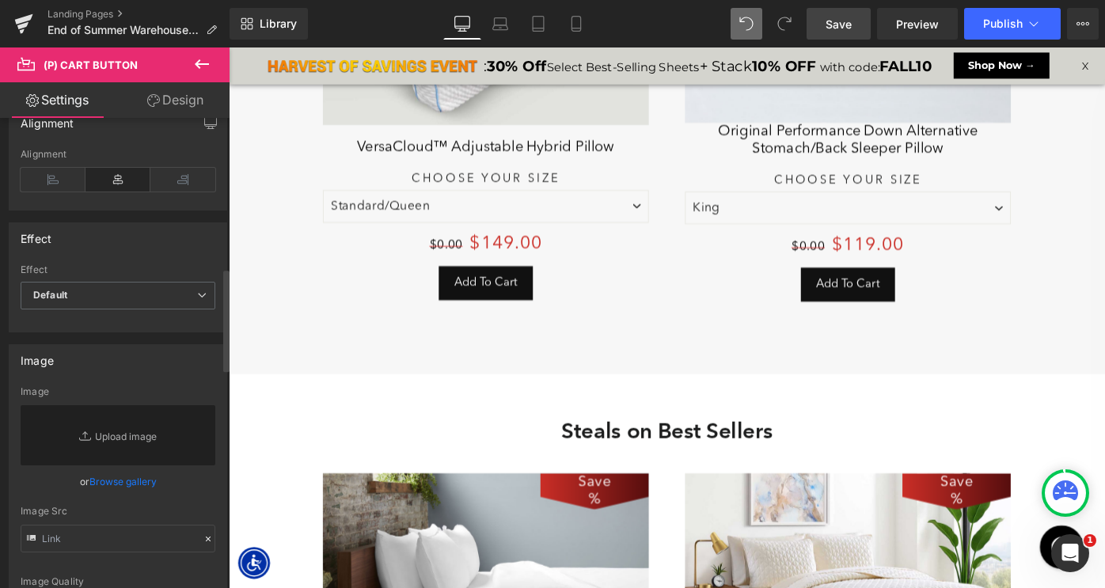
scroll to position [1689, 0]
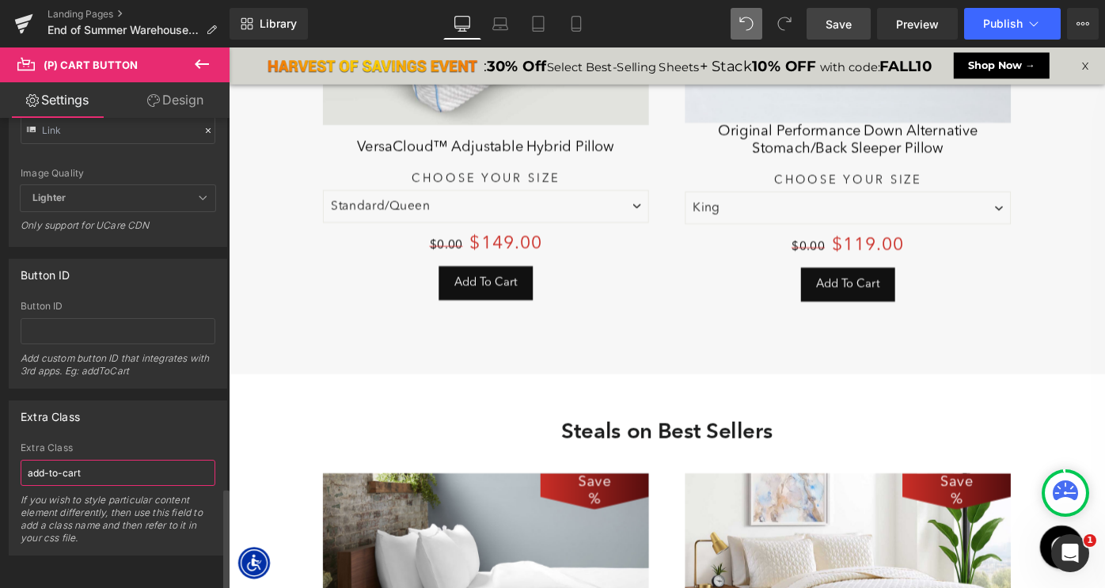
click at [127, 460] on input "add-to-cart" at bounding box center [118, 473] width 195 height 26
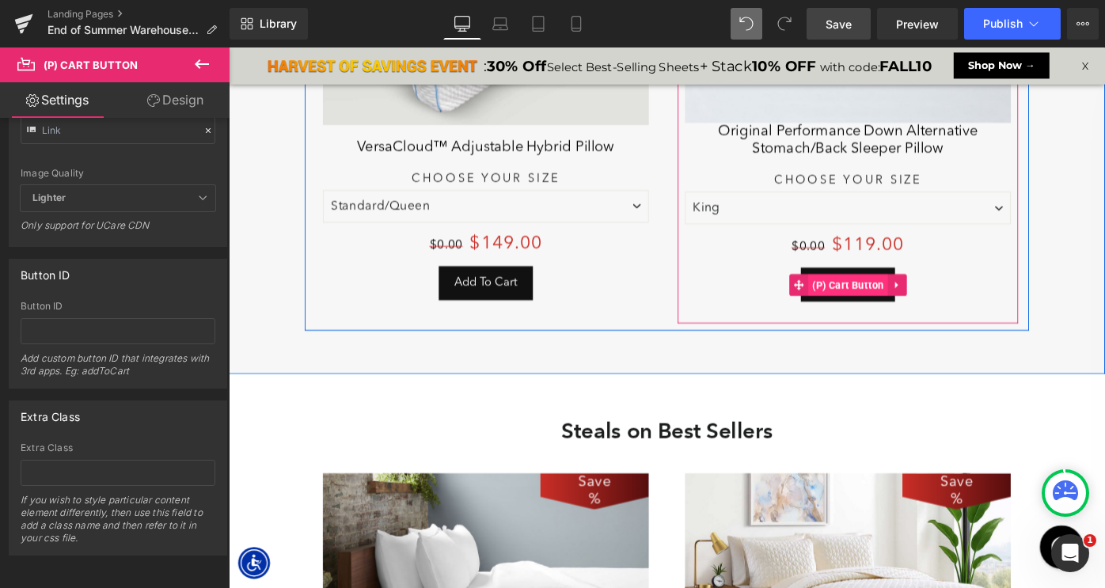
click at [900, 303] on span "(P) Cart Button" at bounding box center [905, 307] width 87 height 24
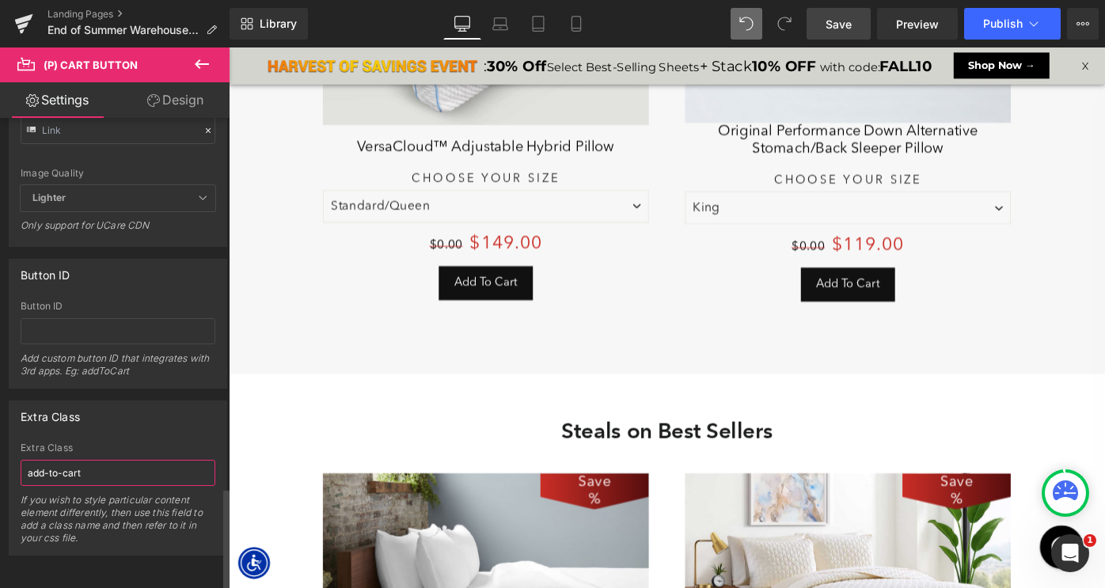
click at [69, 460] on input "add-to-cart" at bounding box center [118, 473] width 195 height 26
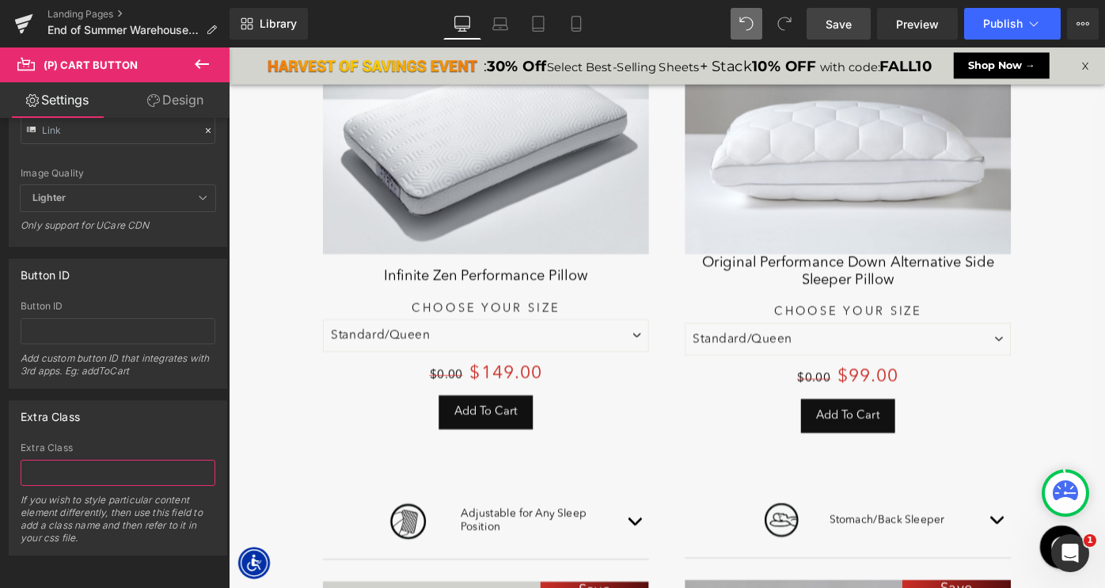
scroll to position [1210, 0]
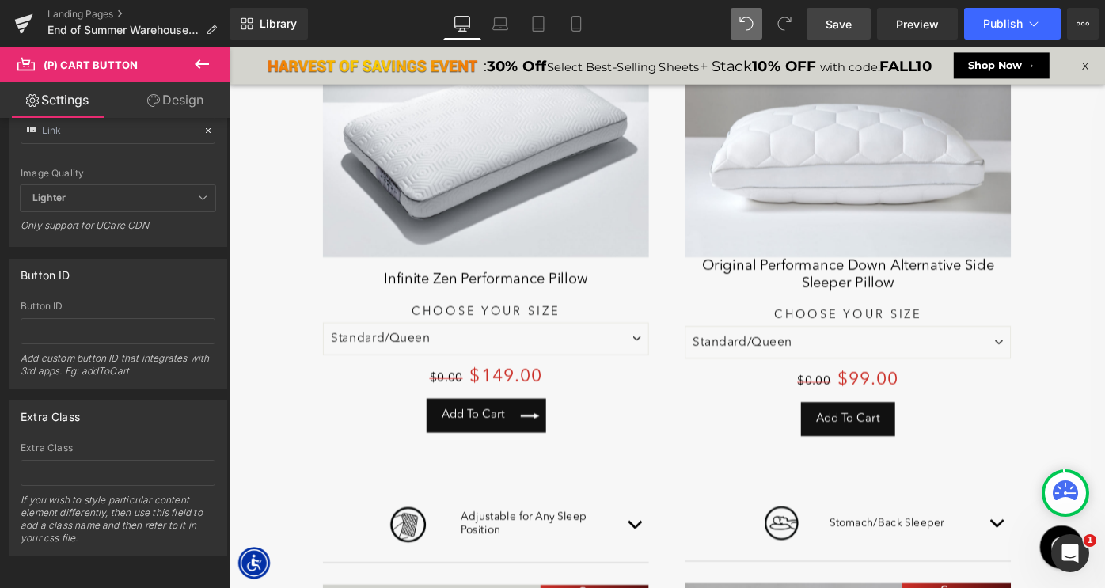
click at [507, 450] on div "Add To Cart (P) Cart Button" at bounding box center [510, 449] width 356 height 37
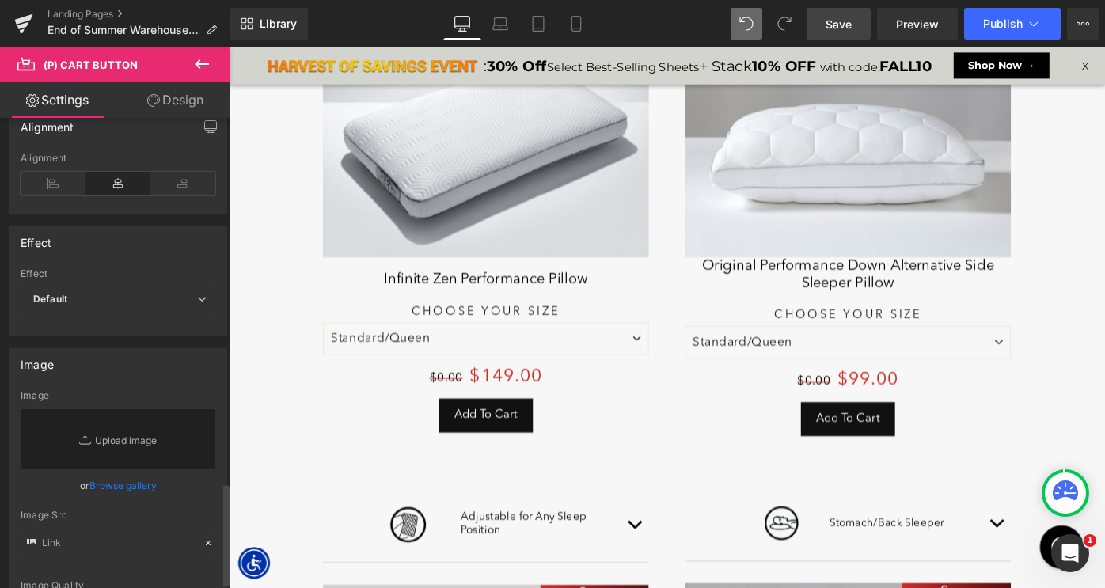
scroll to position [1689, 0]
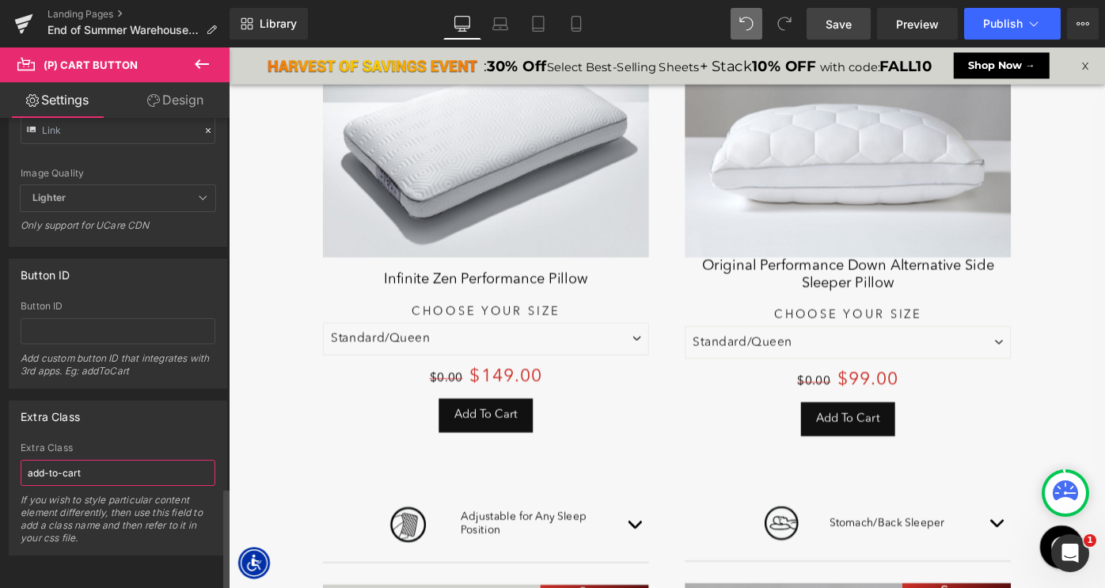
click at [100, 464] on input "add-to-cart" at bounding box center [118, 473] width 195 height 26
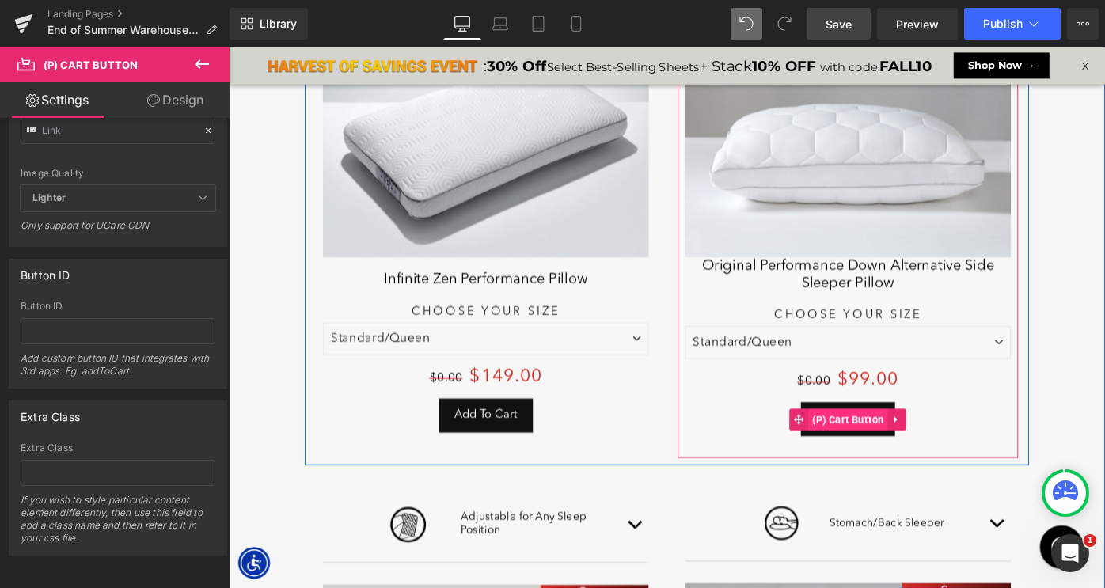
click at [897, 451] on span "(P) Cart Button" at bounding box center [905, 454] width 87 height 24
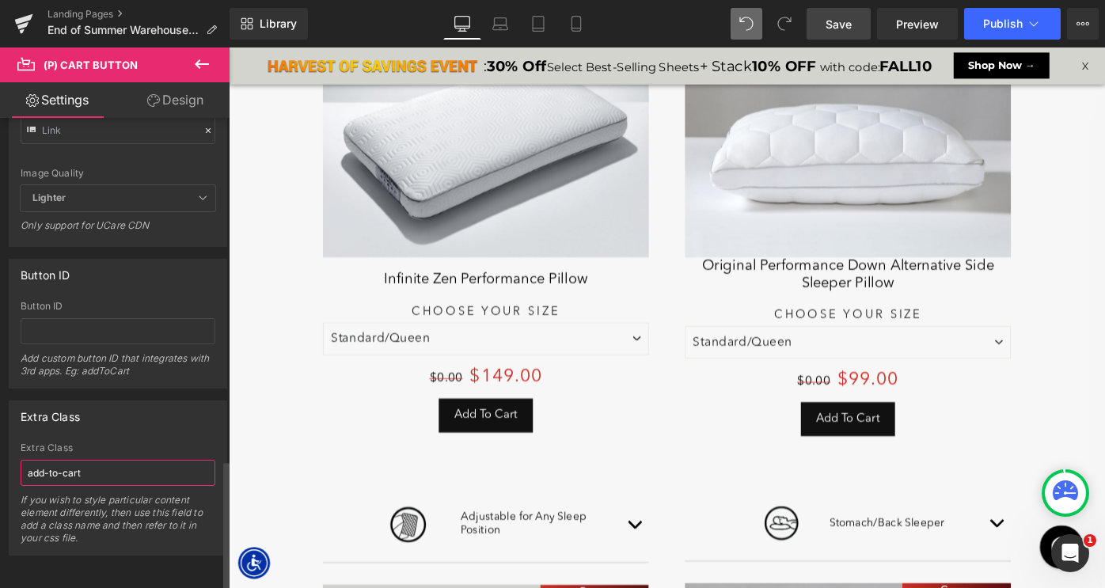
click at [94, 464] on input "add-to-cart" at bounding box center [118, 473] width 195 height 26
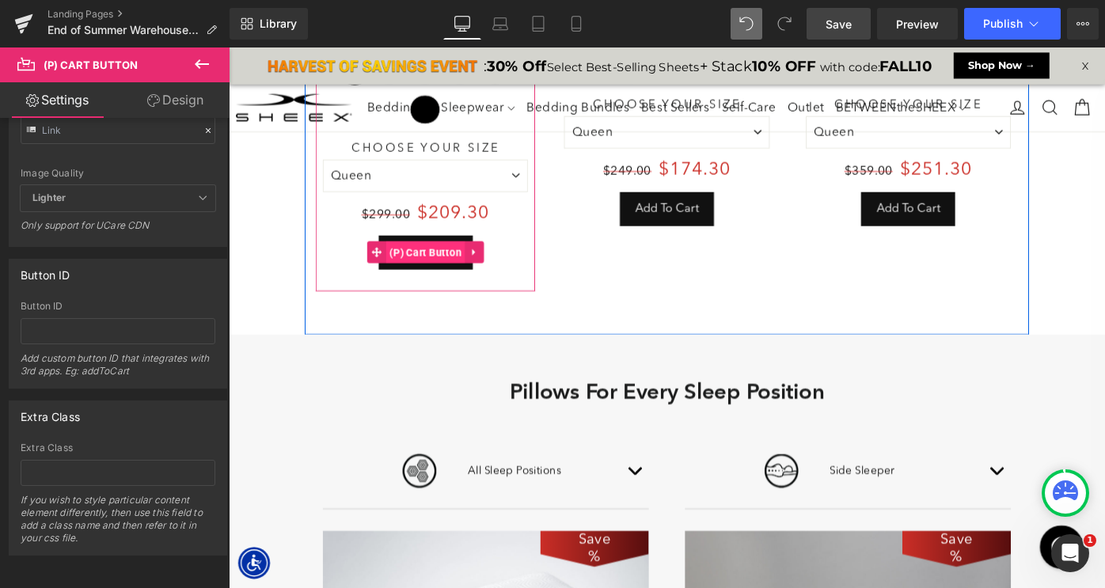
click at [435, 269] on span "(P) Cart Button" at bounding box center [443, 272] width 87 height 24
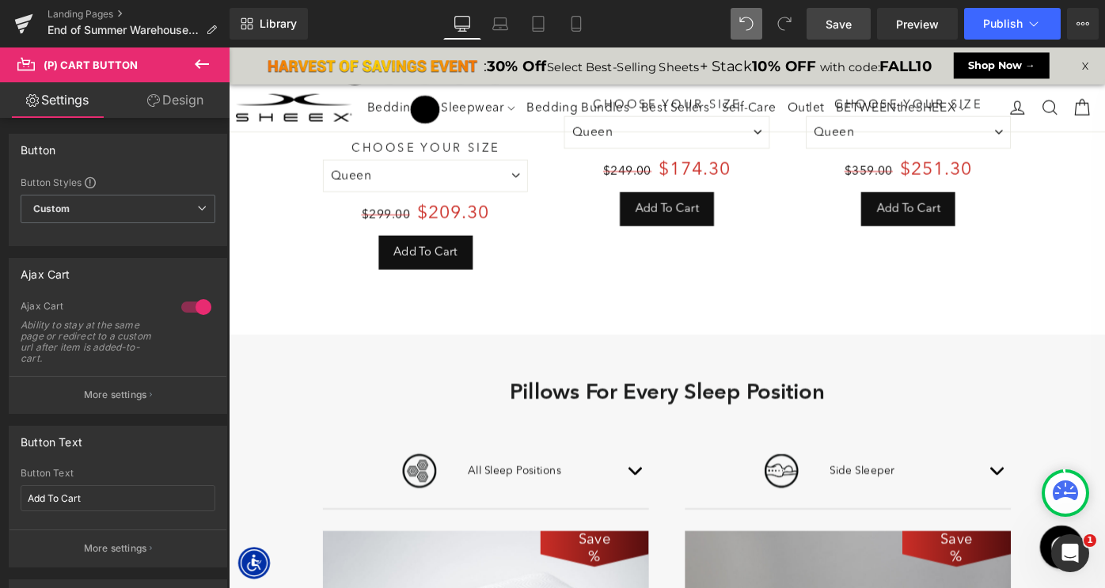
scroll to position [1622, 0]
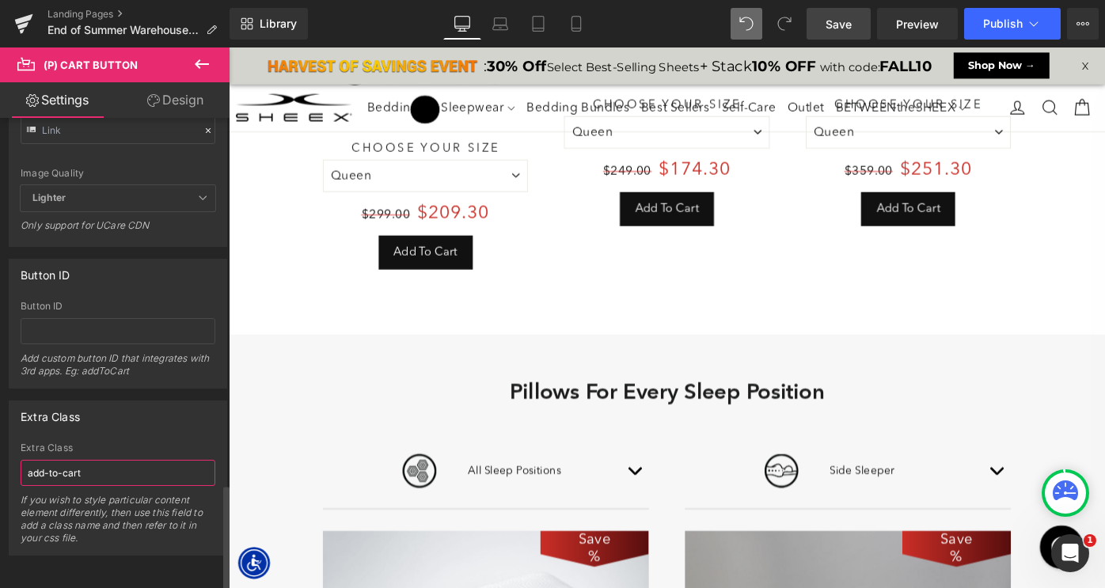
click at [90, 462] on input "add-to-cart" at bounding box center [118, 473] width 195 height 26
click at [696, 222] on span "(P) Cart Button" at bounding box center [708, 223] width 70 height 19
click at [105, 462] on input "add-to-cart" at bounding box center [118, 473] width 195 height 26
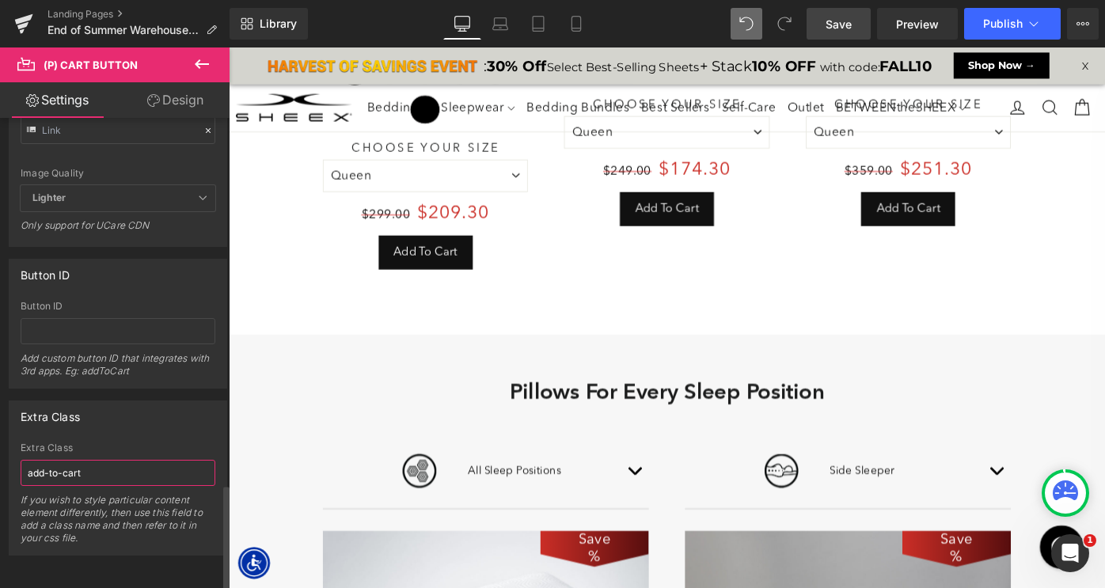
click at [105, 462] on input "add-to-cart" at bounding box center [118, 473] width 195 height 26
click at [966, 228] on span "(P) Cart Button" at bounding box center [972, 223] width 70 height 19
click at [108, 476] on div "Extra Class add-to-cart If you wish to style particular content element differe…" at bounding box center [118, 498] width 195 height 112
click at [108, 464] on input "add-to-cart" at bounding box center [118, 473] width 195 height 26
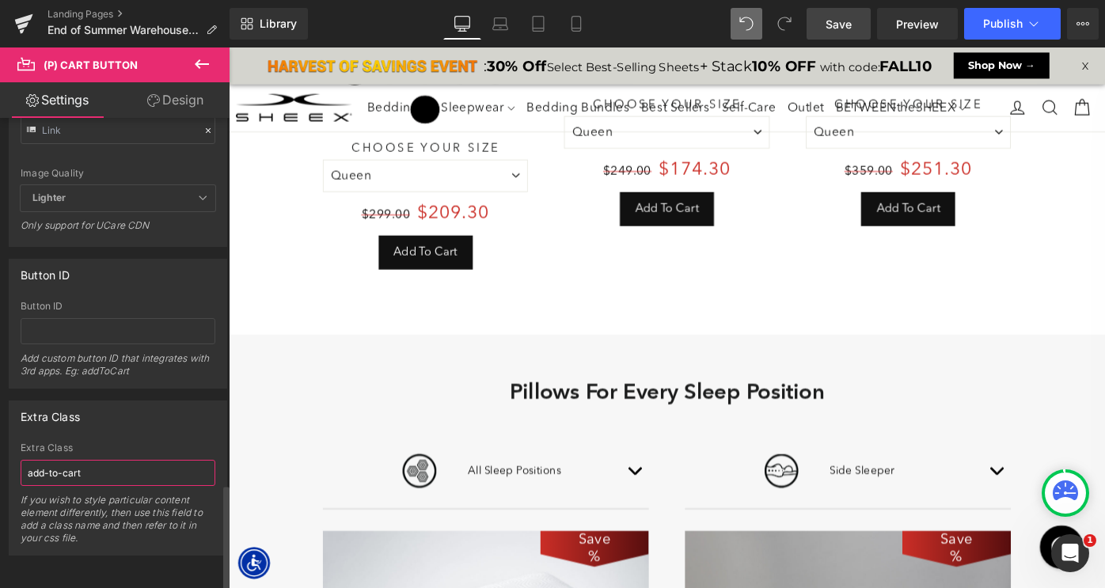
click at [108, 464] on input "add-to-cart" at bounding box center [118, 473] width 195 height 26
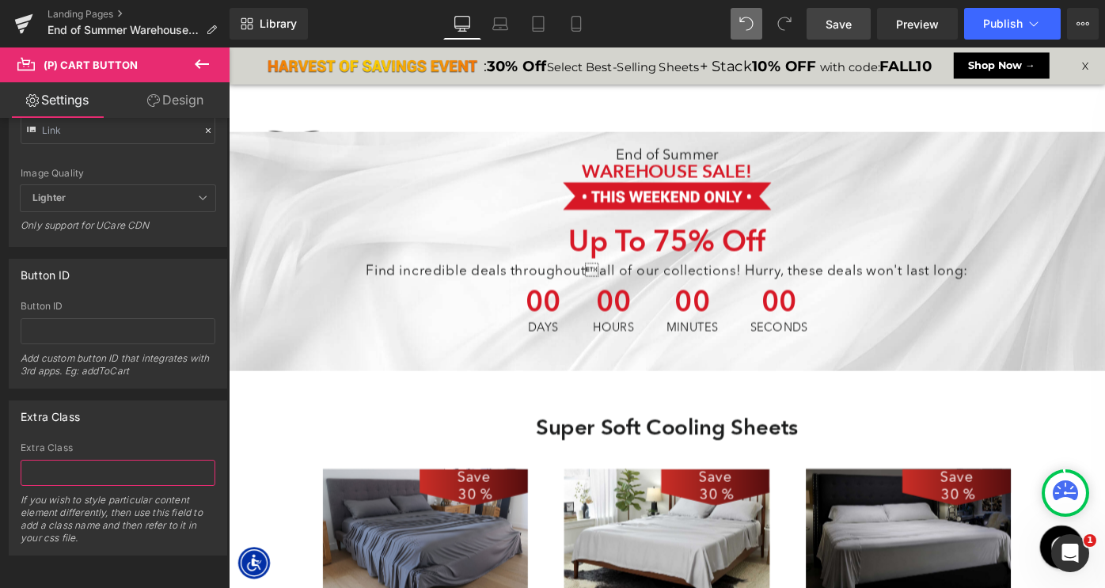
scroll to position [8032, 957]
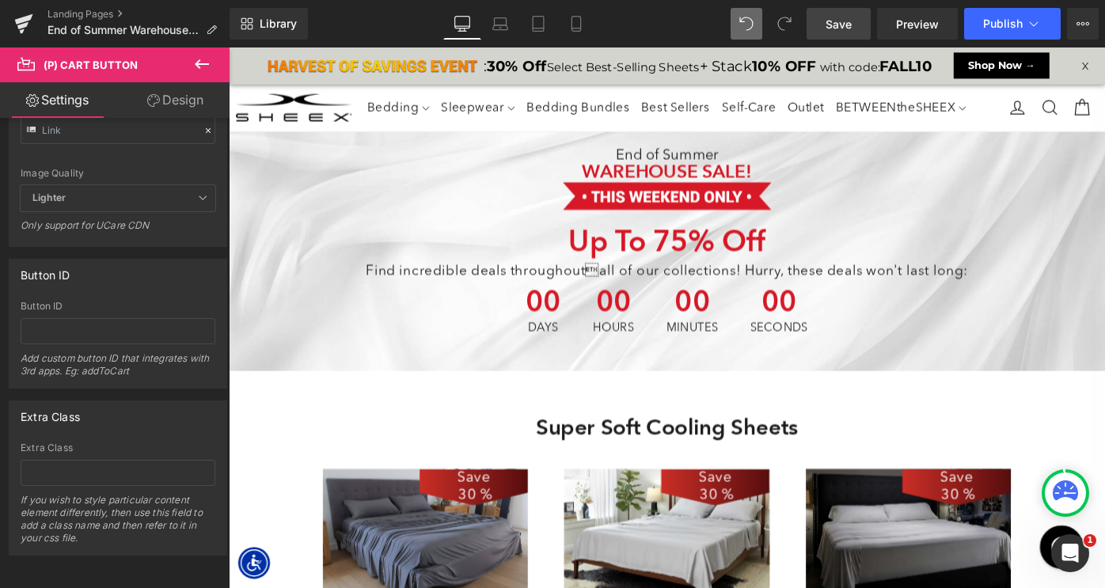
click at [844, 13] on link "Save" at bounding box center [838, 24] width 64 height 32
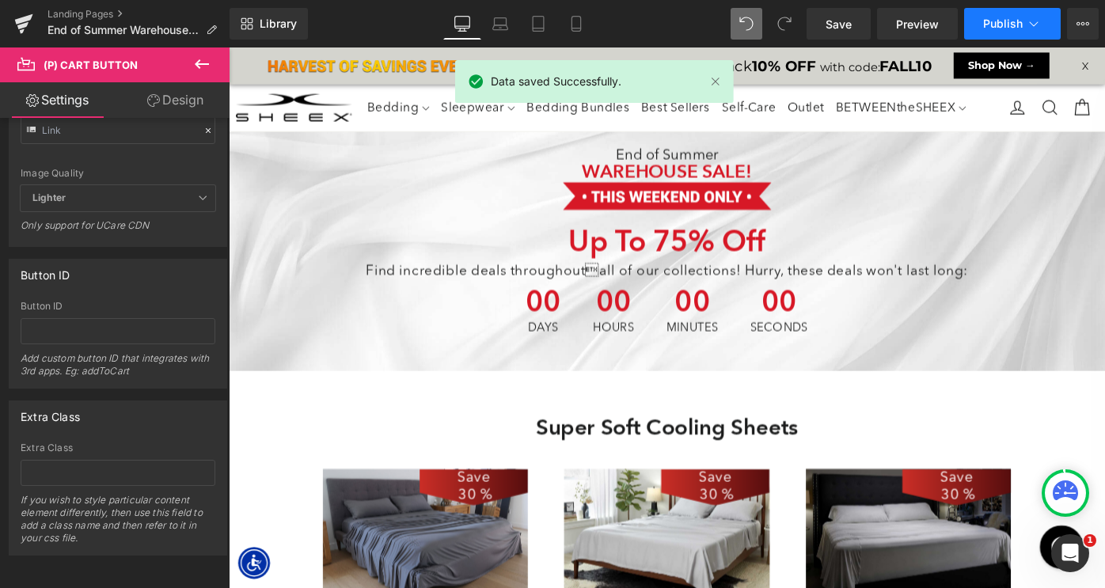
click at [984, 23] on span "Publish" at bounding box center [1003, 23] width 40 height 13
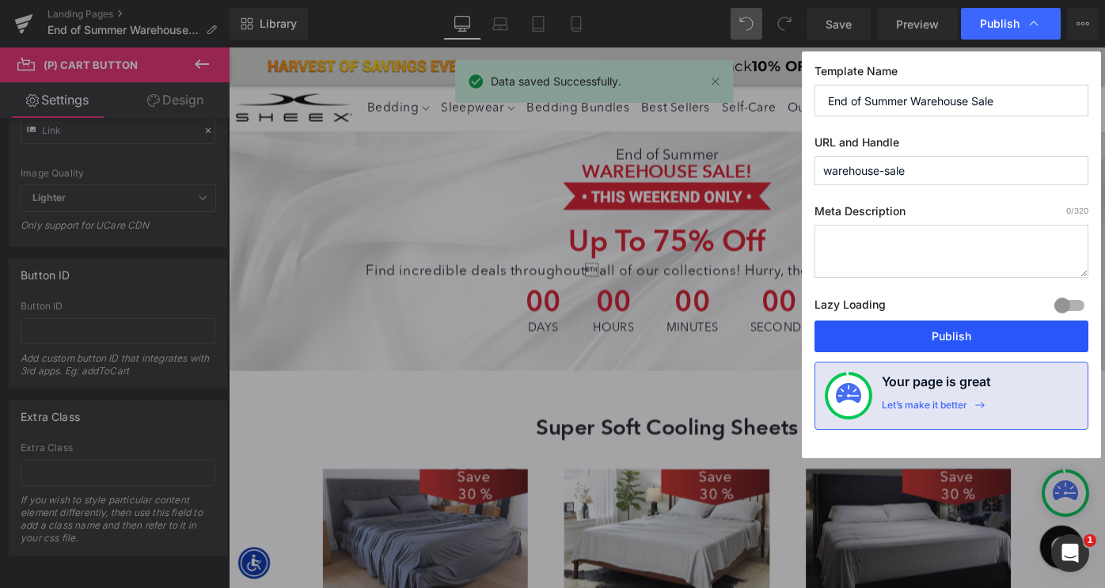
click at [910, 332] on button "Publish" at bounding box center [951, 336] width 274 height 32
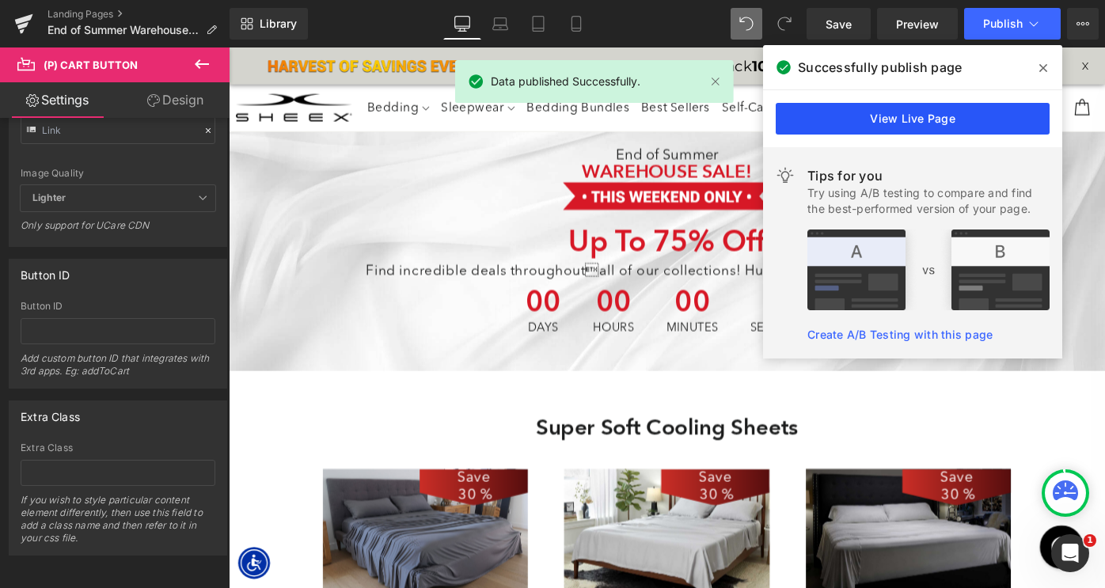
click at [963, 120] on link "View Live Page" at bounding box center [912, 119] width 274 height 32
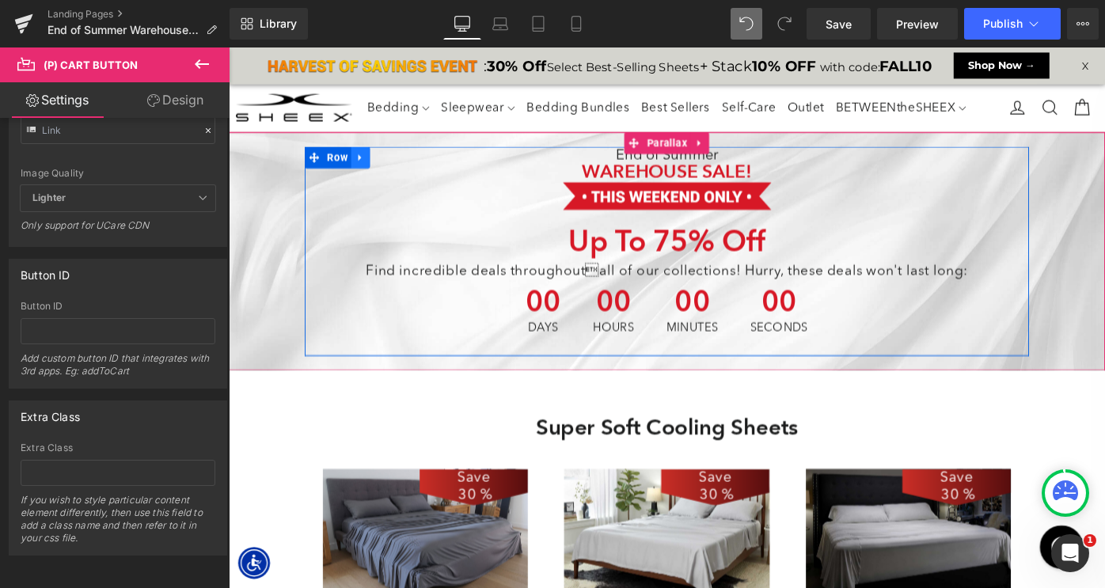
click at [373, 169] on icon at bounding box center [372, 167] width 11 height 12
click at [415, 167] on icon at bounding box center [413, 167] width 11 height 11
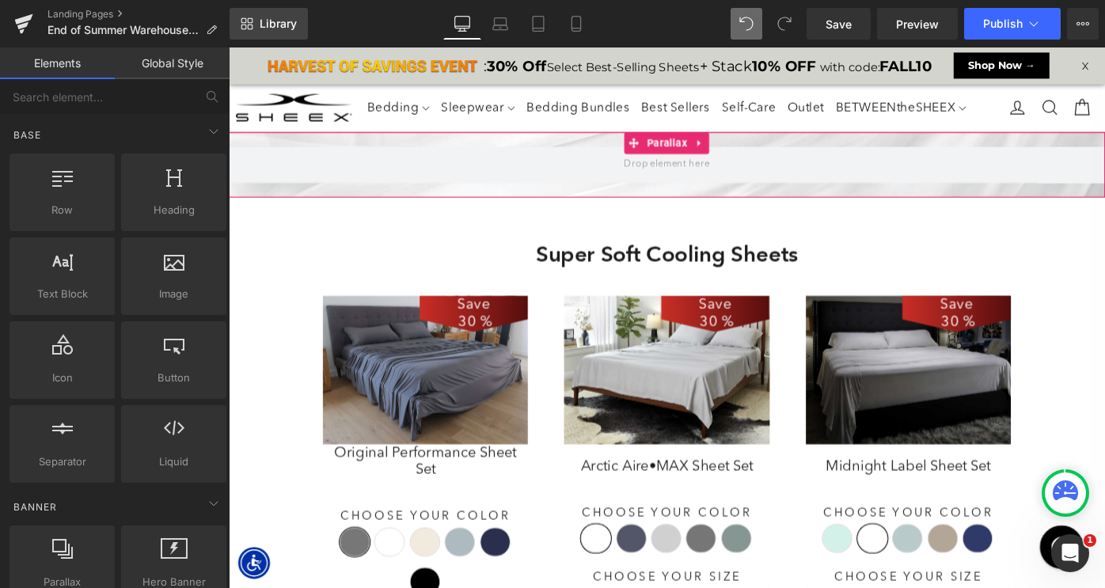
click at [277, 24] on span "Library" at bounding box center [278, 24] width 37 height 14
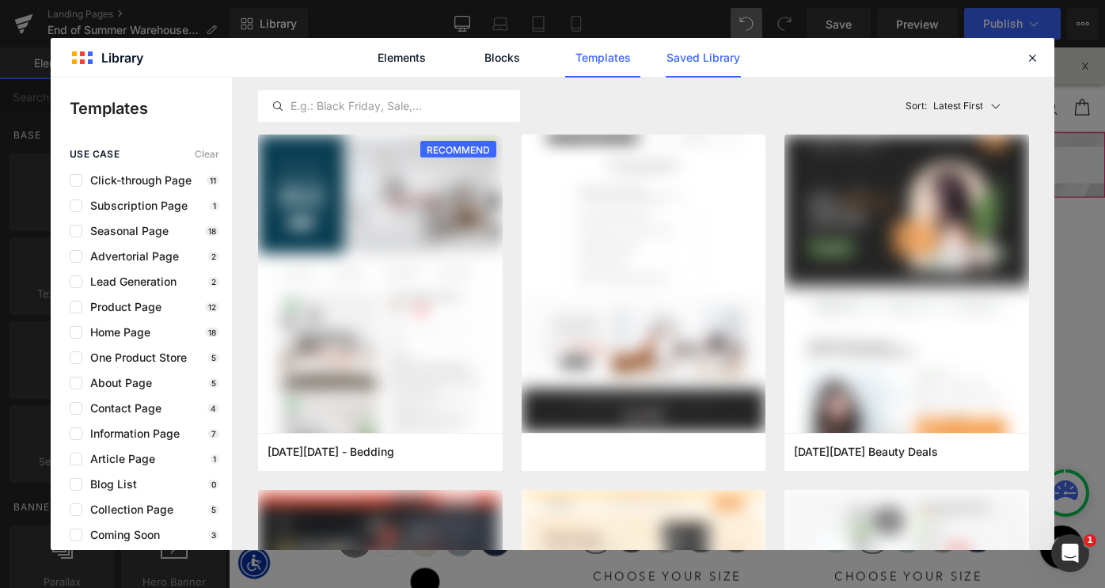
click at [696, 58] on link "Saved Library" at bounding box center [702, 58] width 75 height 40
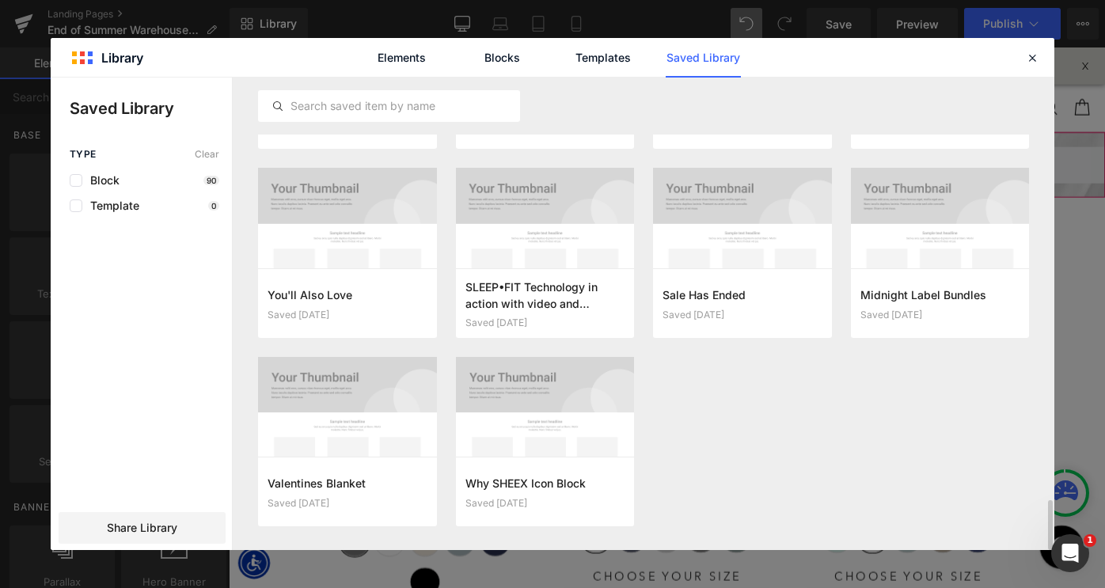
scroll to position [3936, 0]
click at [695, 304] on button "Add to page" at bounding box center [726, 302] width 128 height 25
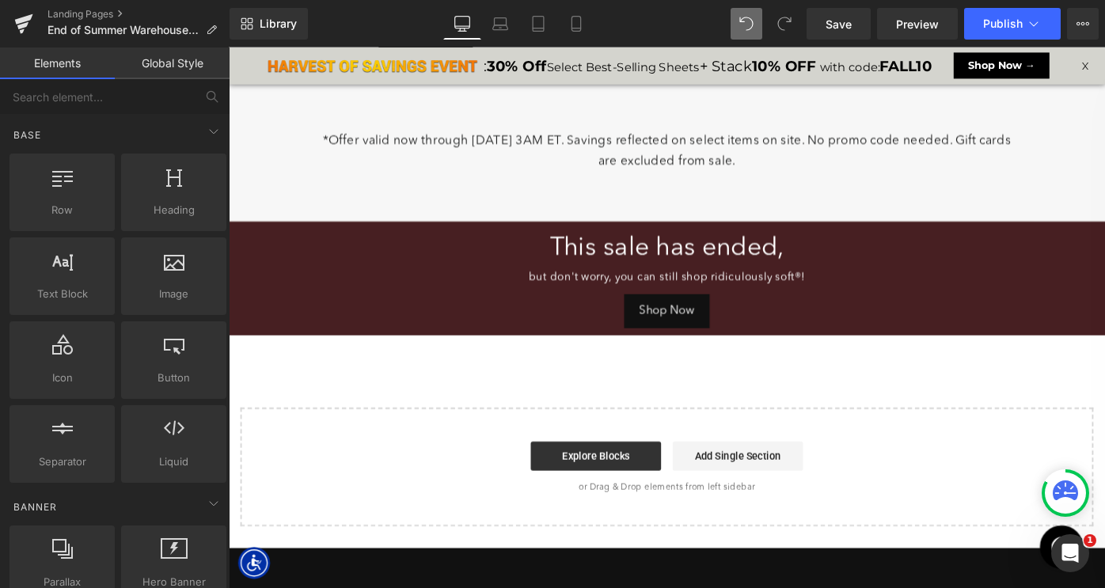
scroll to position [7914, 957]
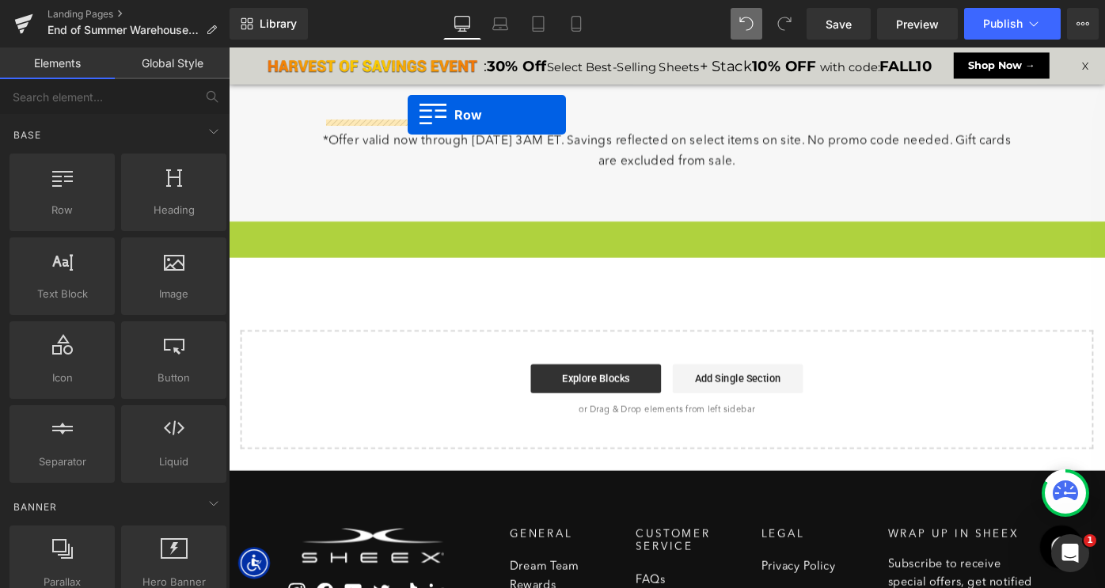
drag, startPoint x: 237, startPoint y: 237, endPoint x: 339, endPoint y: 214, distance: 105.4
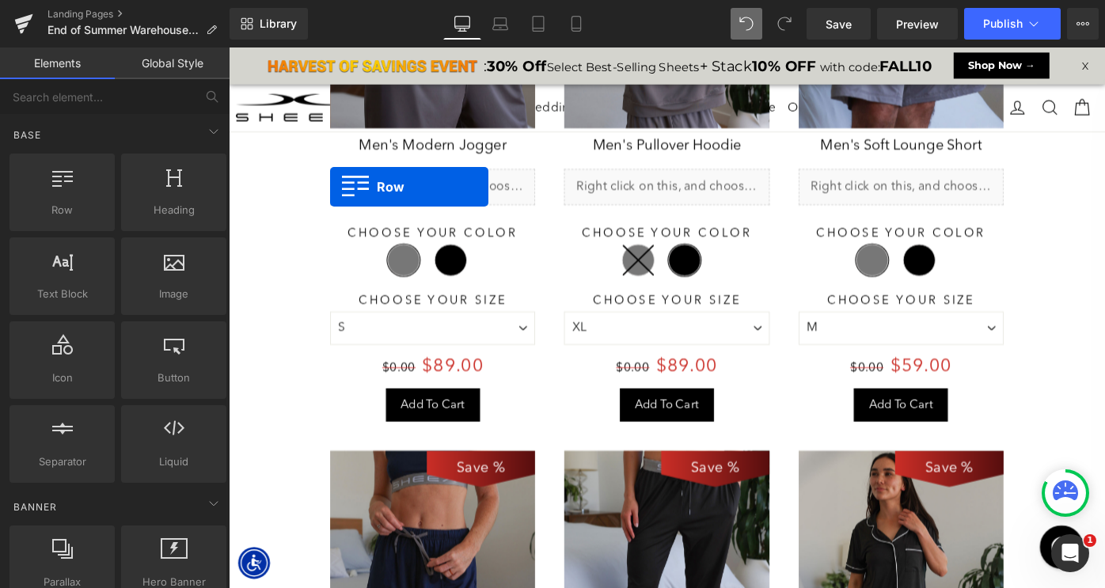
scroll to position [0, 0]
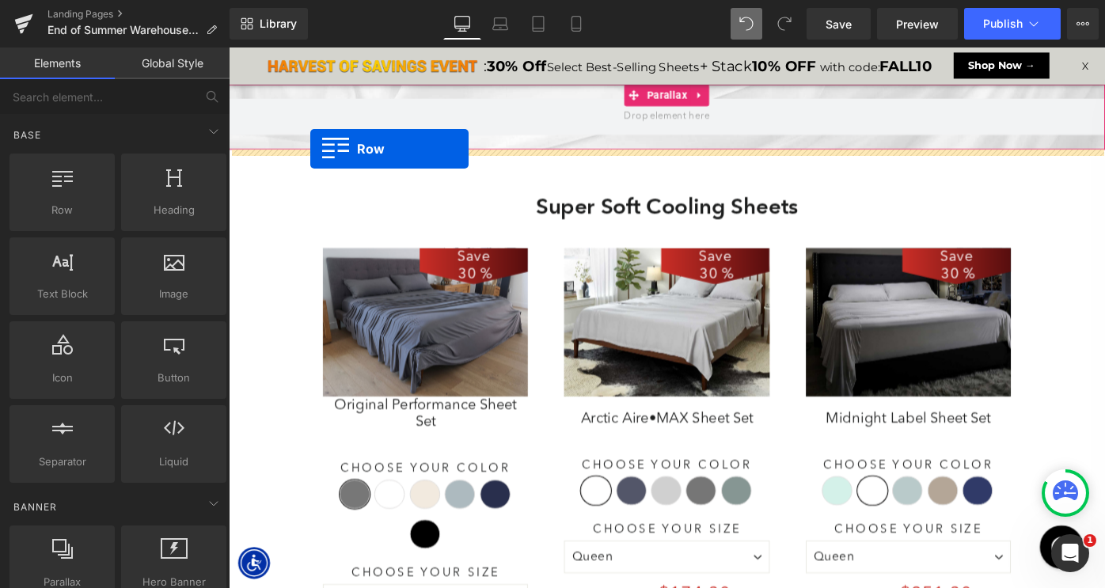
click at [318, 158] on div at bounding box center [707, 151] width 957 height 16
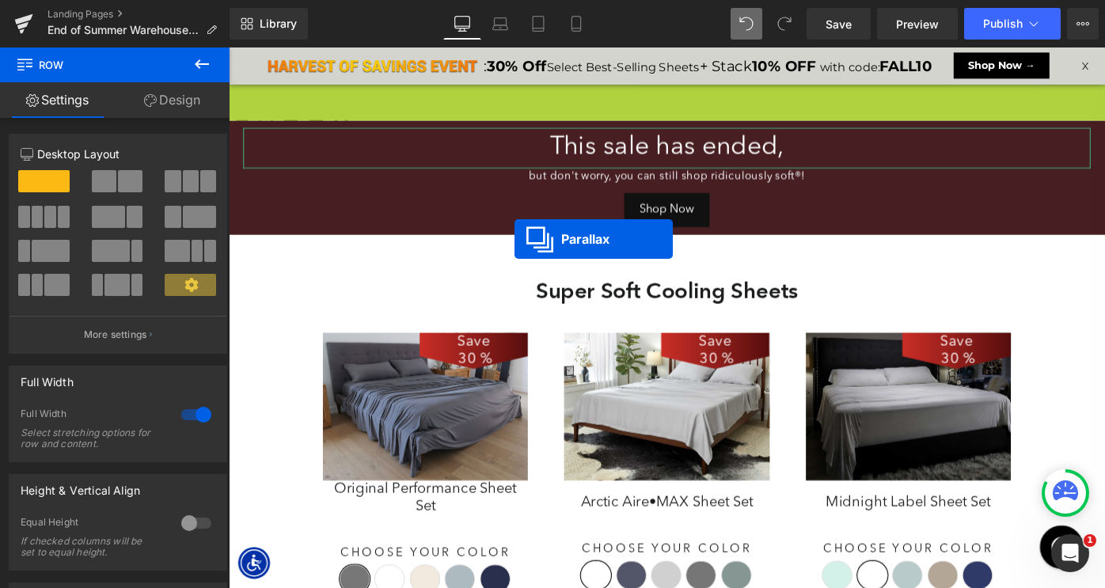
scroll to position [7882, 957]
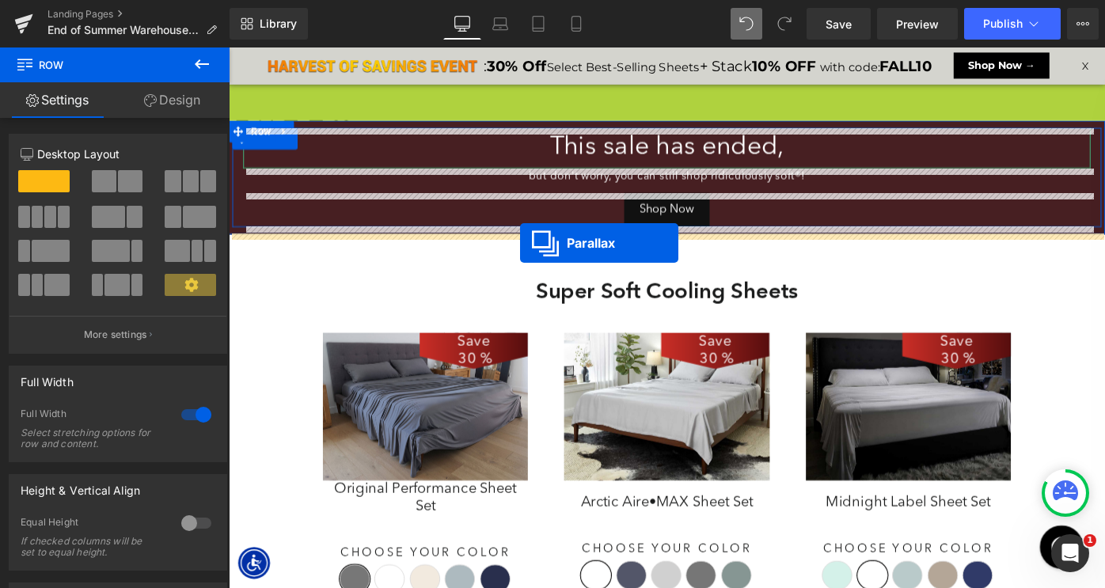
drag, startPoint x: 670, startPoint y: 101, endPoint x: 546, endPoint y: 261, distance: 202.4
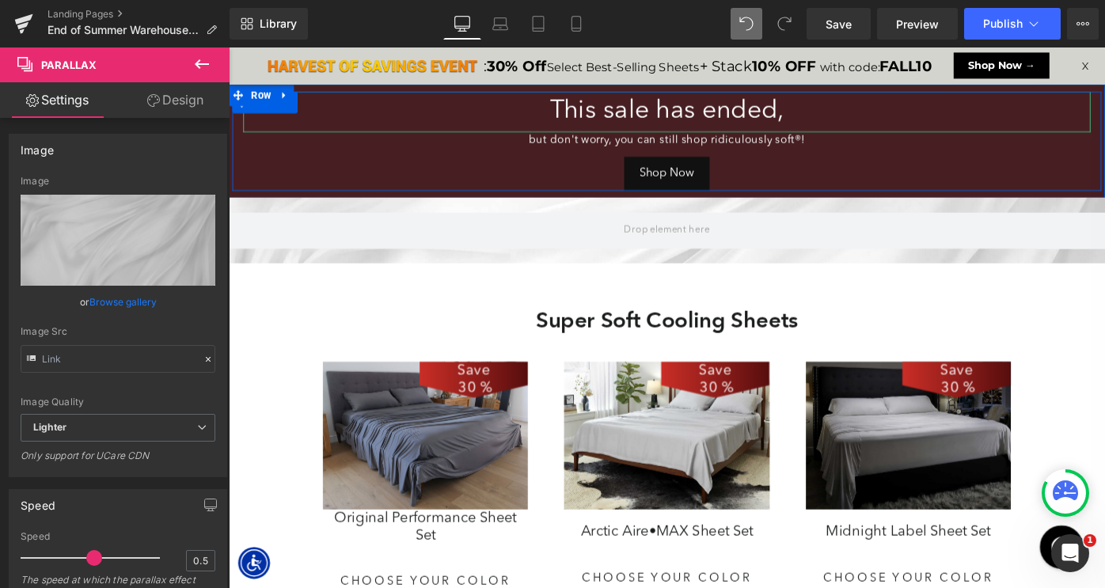
scroll to position [7914, 957]
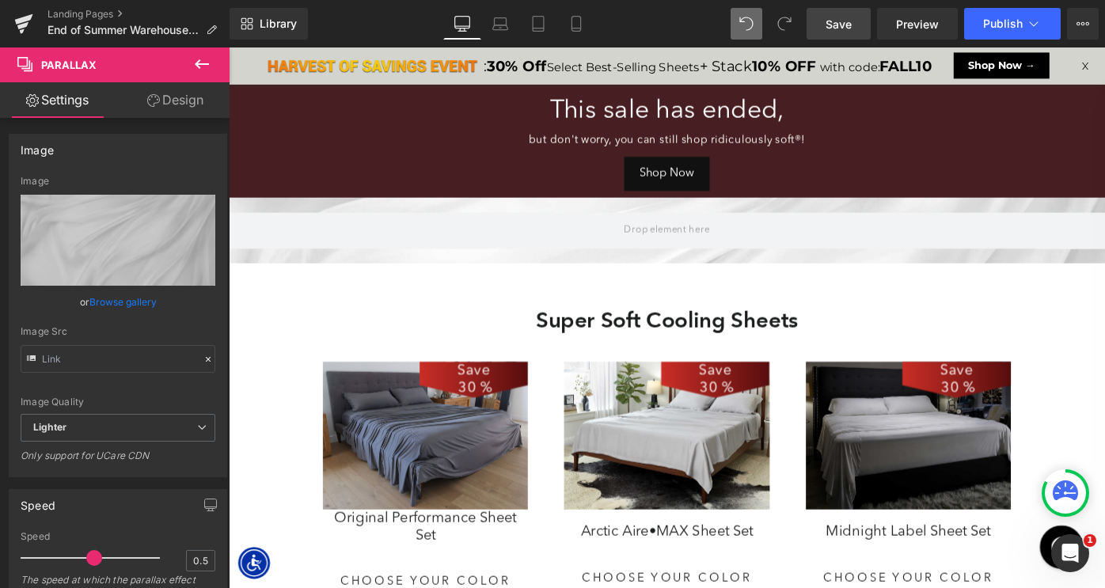
click at [836, 27] on span "Save" at bounding box center [838, 24] width 26 height 17
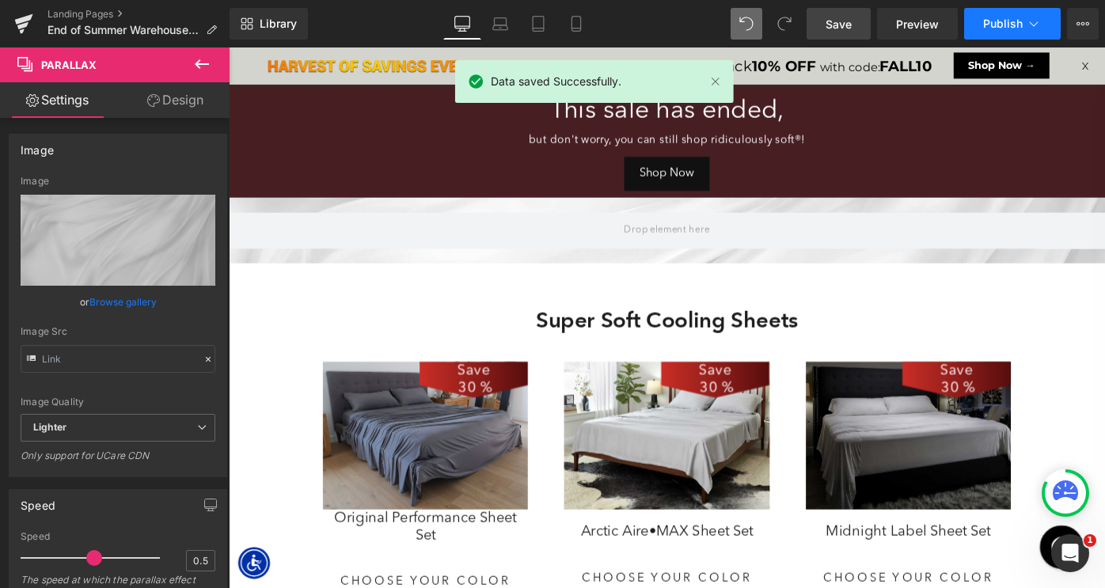
click at [992, 24] on span "Publish" at bounding box center [1003, 23] width 40 height 13
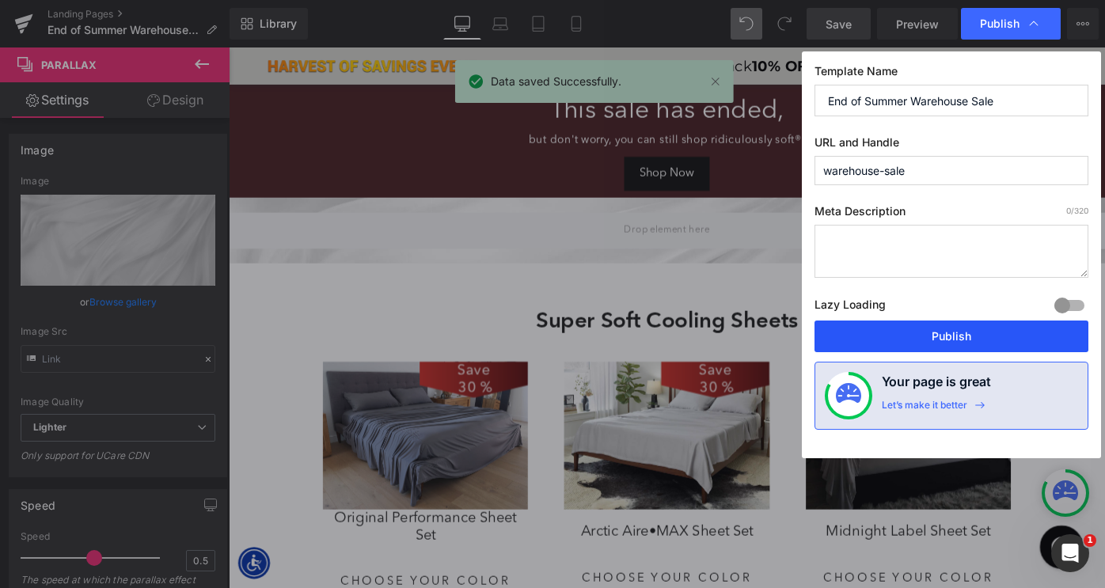
click at [888, 337] on button "Publish" at bounding box center [951, 336] width 274 height 32
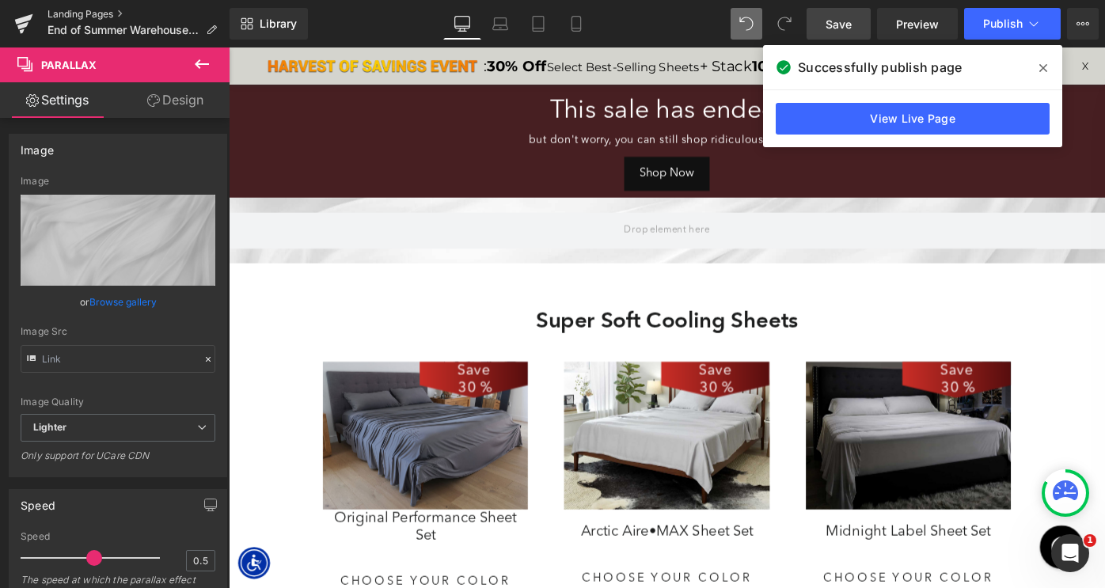
click at [85, 12] on link "Landing Pages" at bounding box center [138, 14] width 182 height 13
